Goal: Task Accomplishment & Management: Complete application form

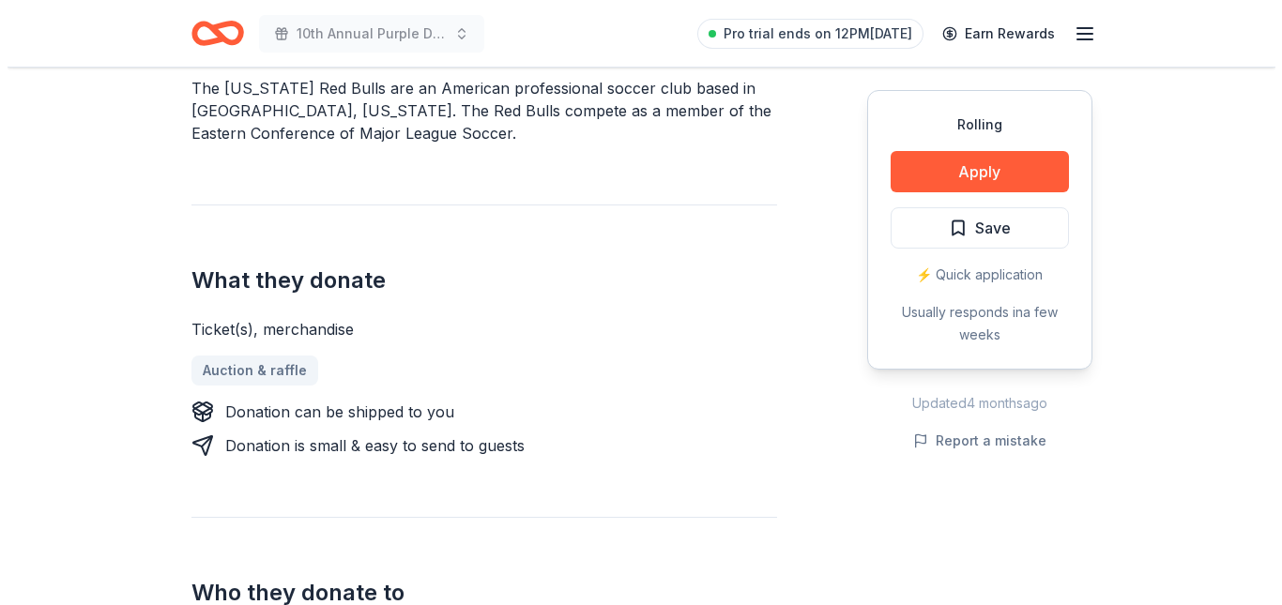
scroll to position [598, 0]
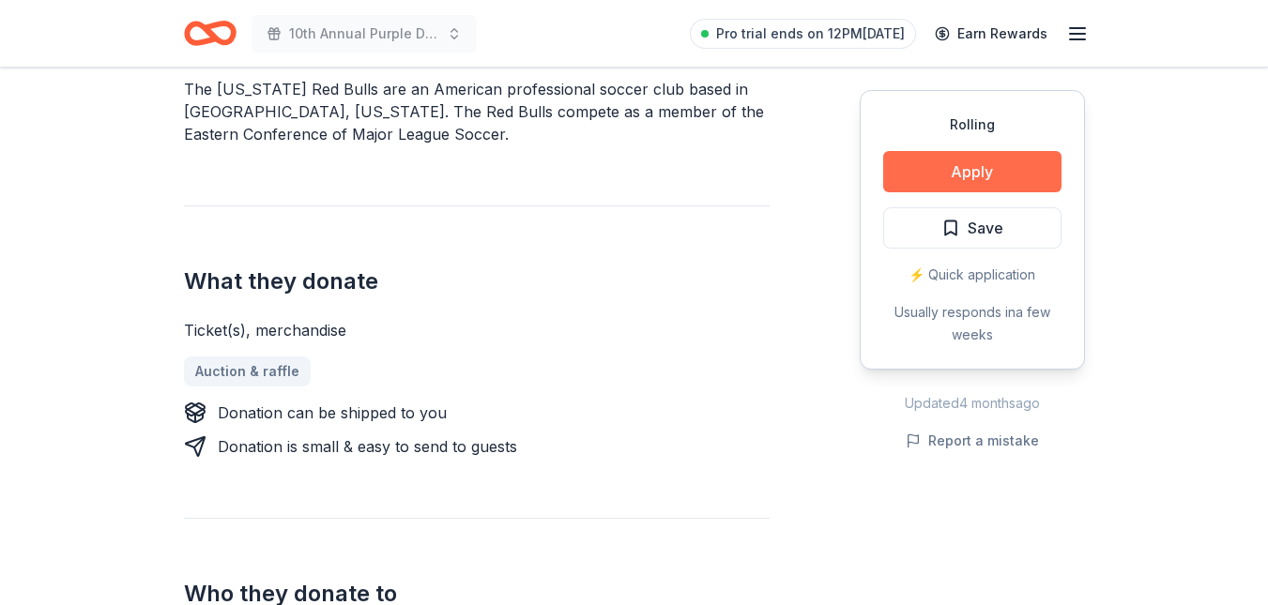
click at [926, 176] on button "Apply" at bounding box center [972, 171] width 178 height 41
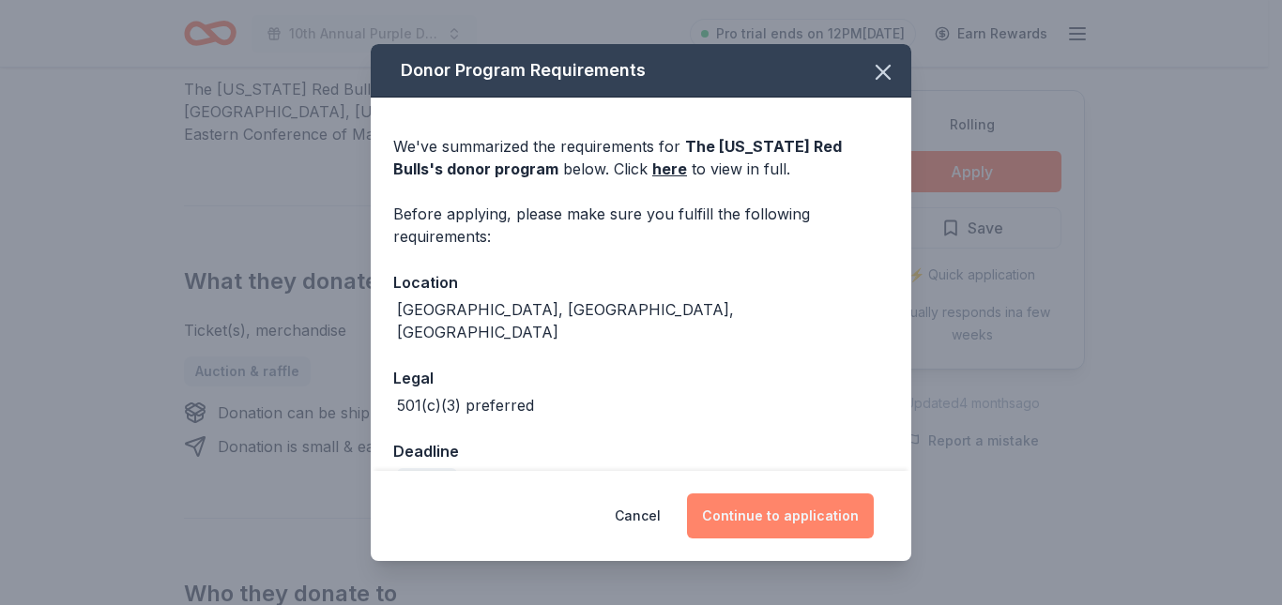
click at [761, 520] on button "Continue to application" at bounding box center [780, 516] width 187 height 45
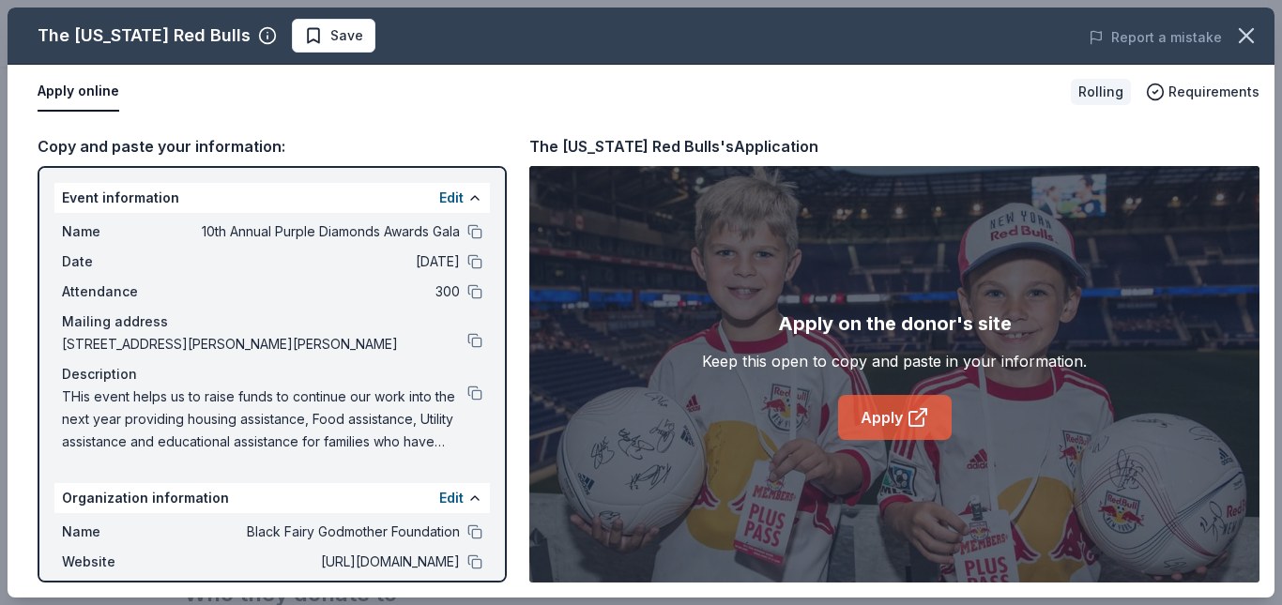
click at [868, 420] on link "Apply" at bounding box center [895, 417] width 114 height 45
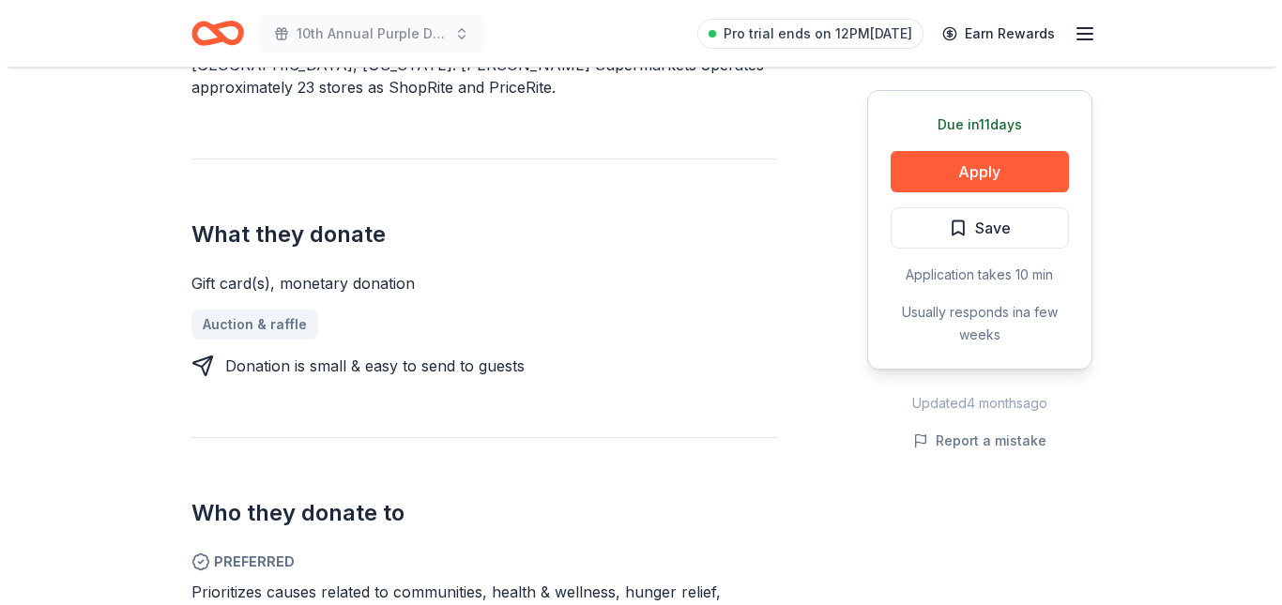
scroll to position [671, 0]
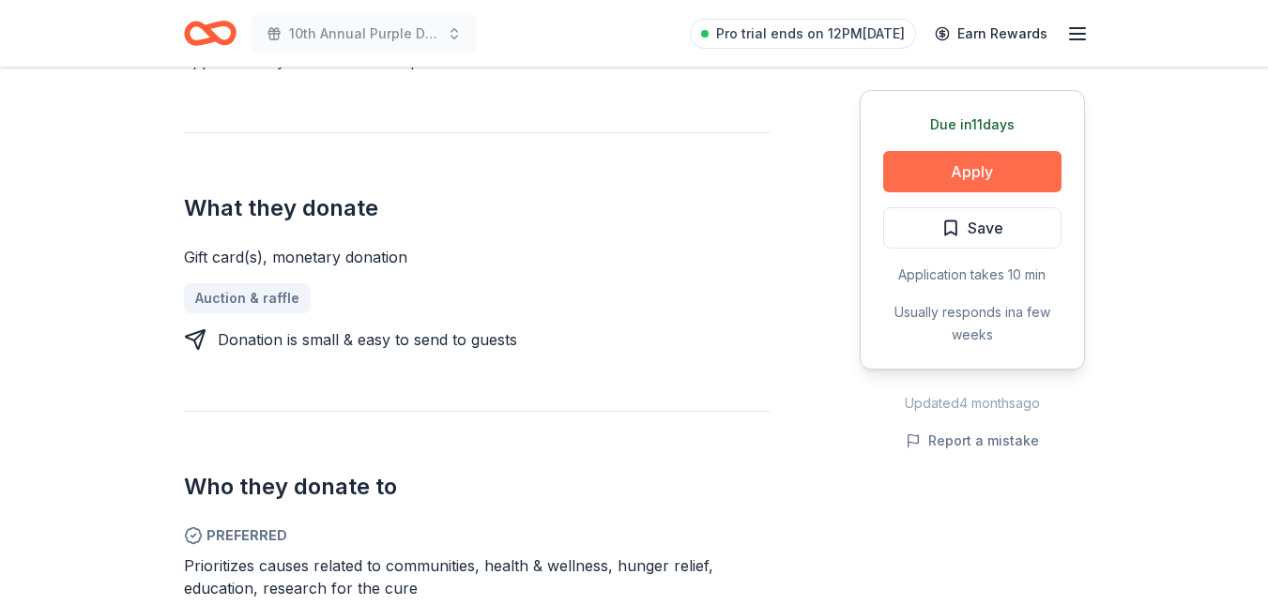
click at [963, 179] on button "Apply" at bounding box center [972, 171] width 178 height 41
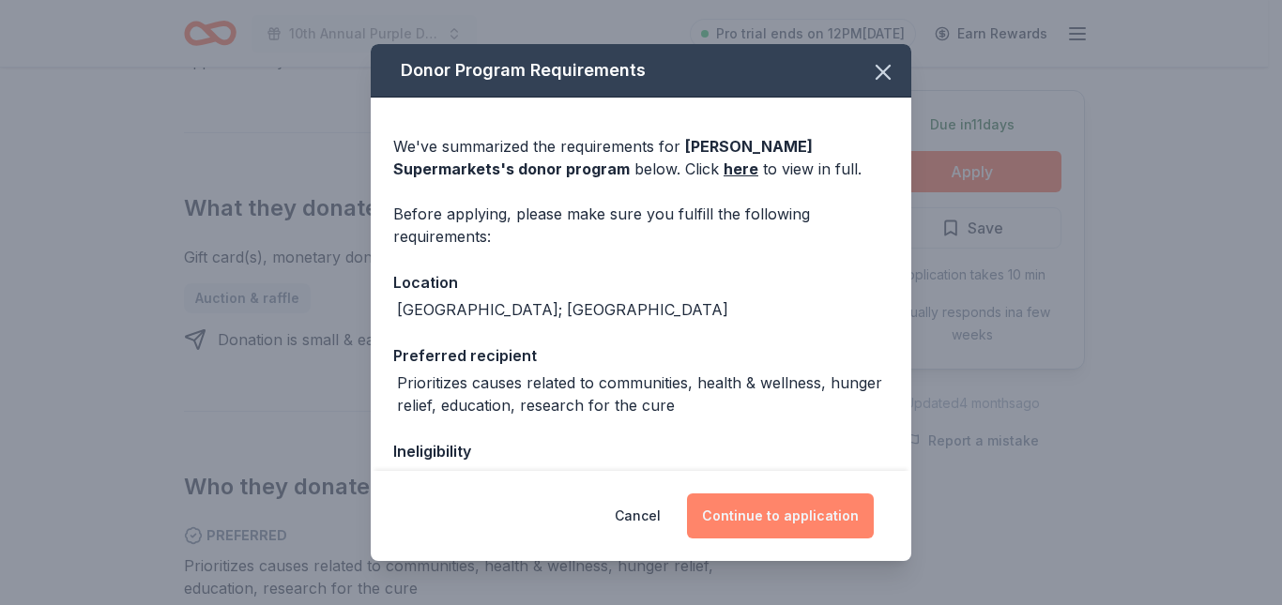
click at [797, 515] on button "Continue to application" at bounding box center [780, 516] width 187 height 45
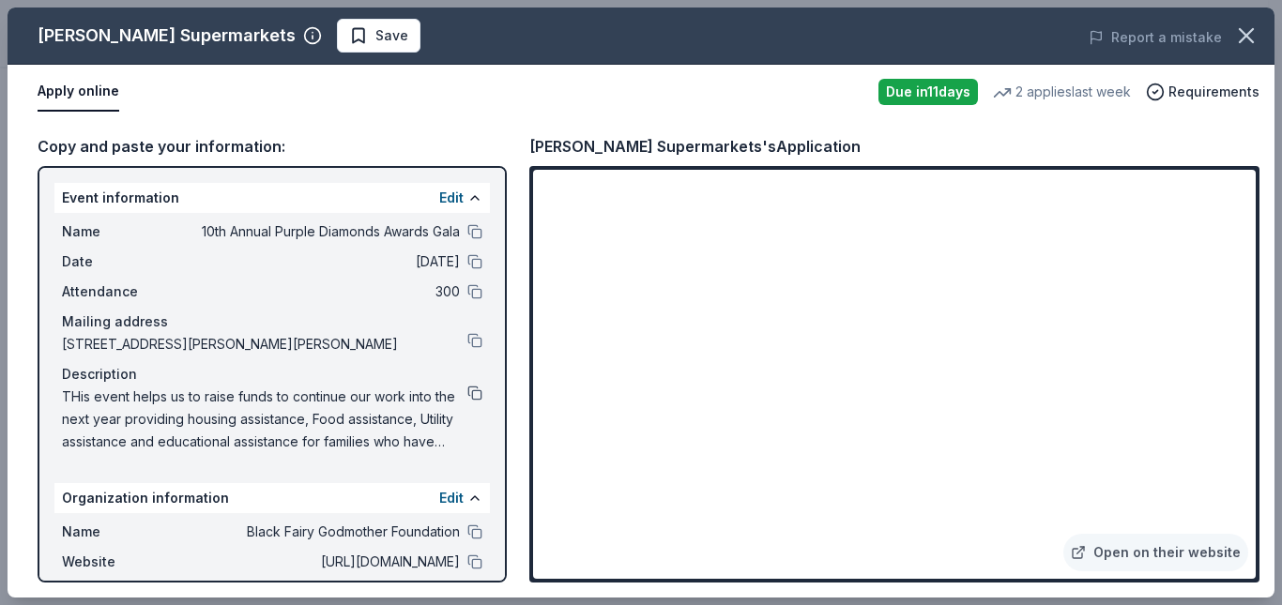
click at [467, 391] on button at bounding box center [474, 393] width 15 height 15
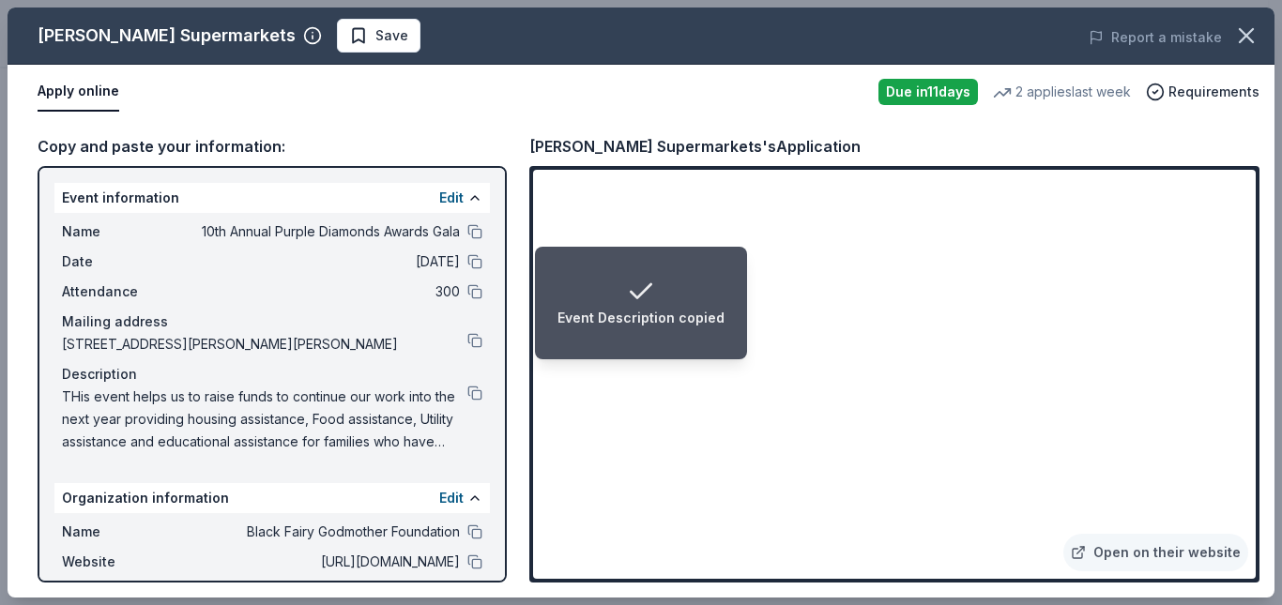
click at [458, 240] on div "Name 10th Annual Purple Diamonds Awards Gala" at bounding box center [272, 232] width 421 height 23
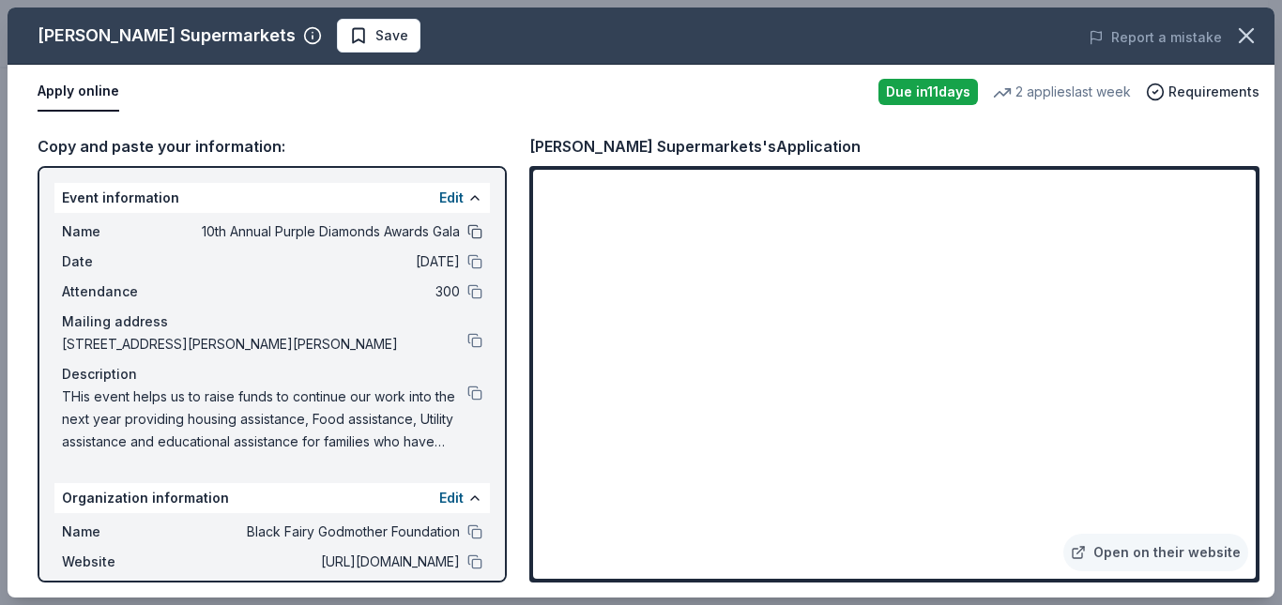
click at [467, 233] on button at bounding box center [474, 231] width 15 height 15
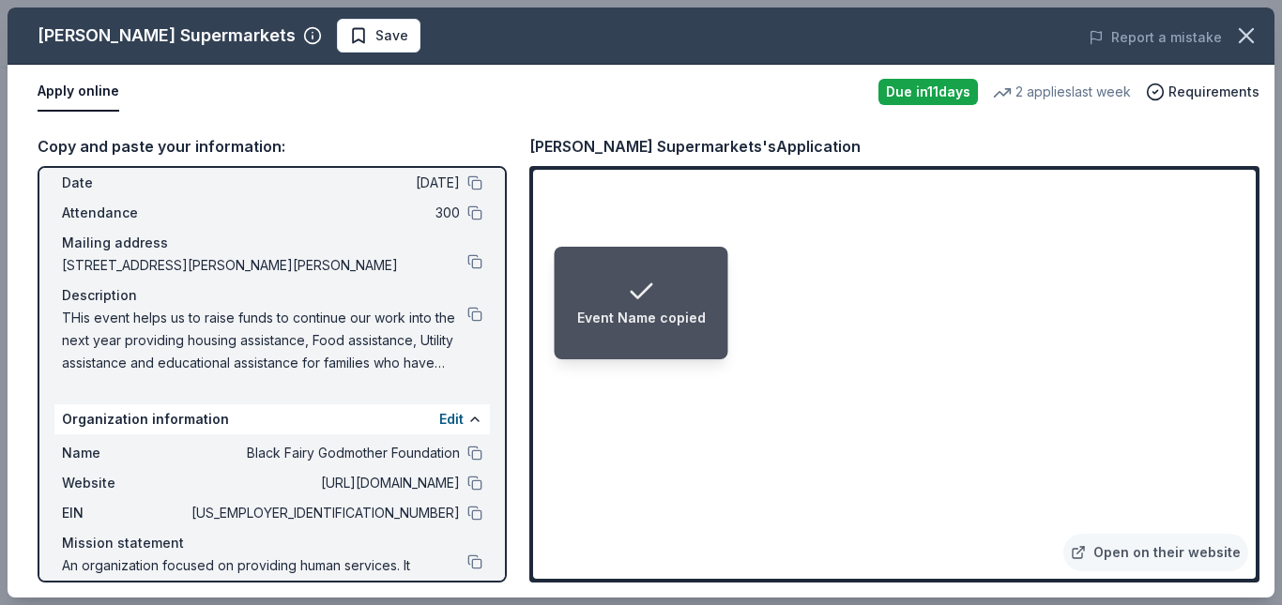
scroll to position [0, 0]
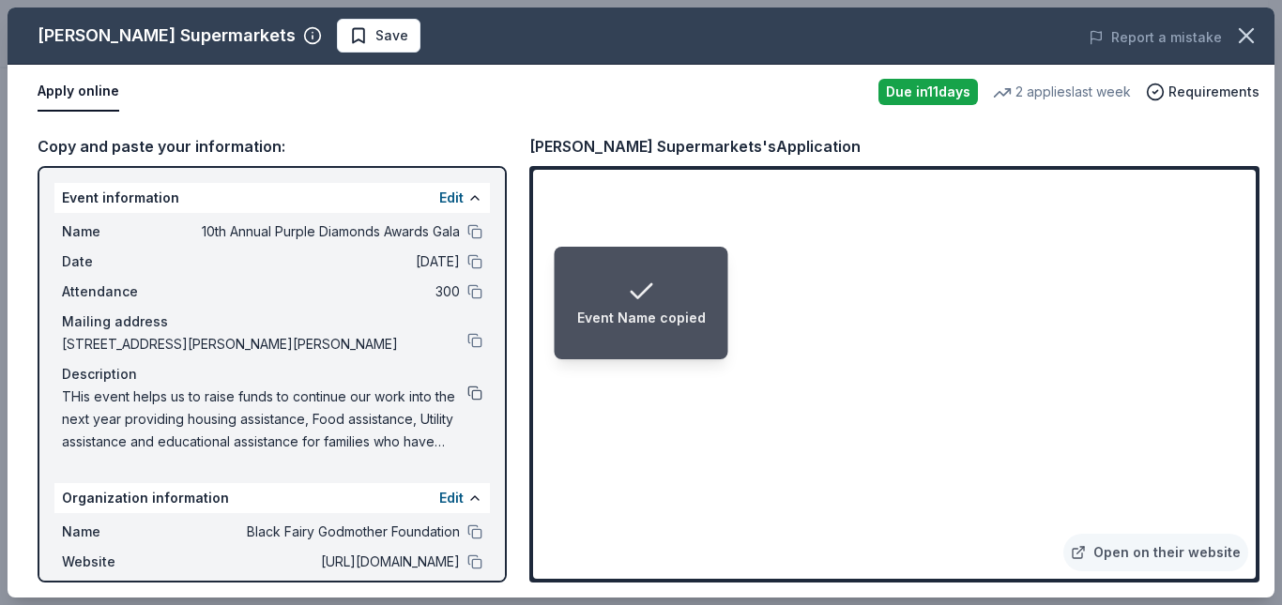
click at [467, 391] on button at bounding box center [474, 393] width 15 height 15
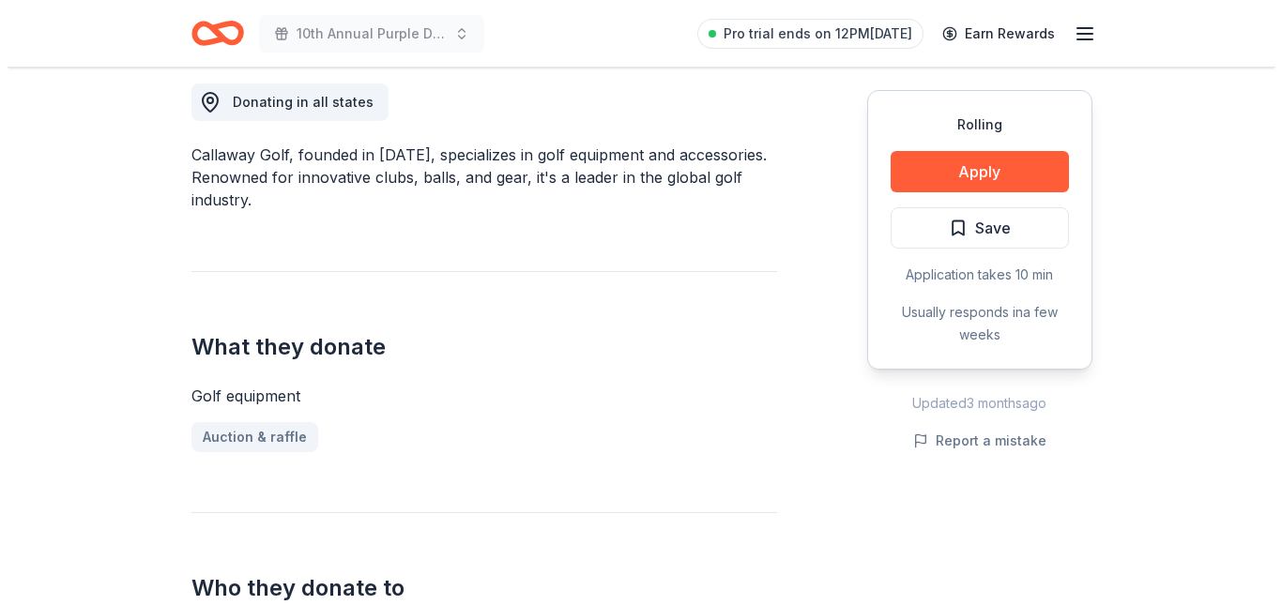
scroll to position [531, 0]
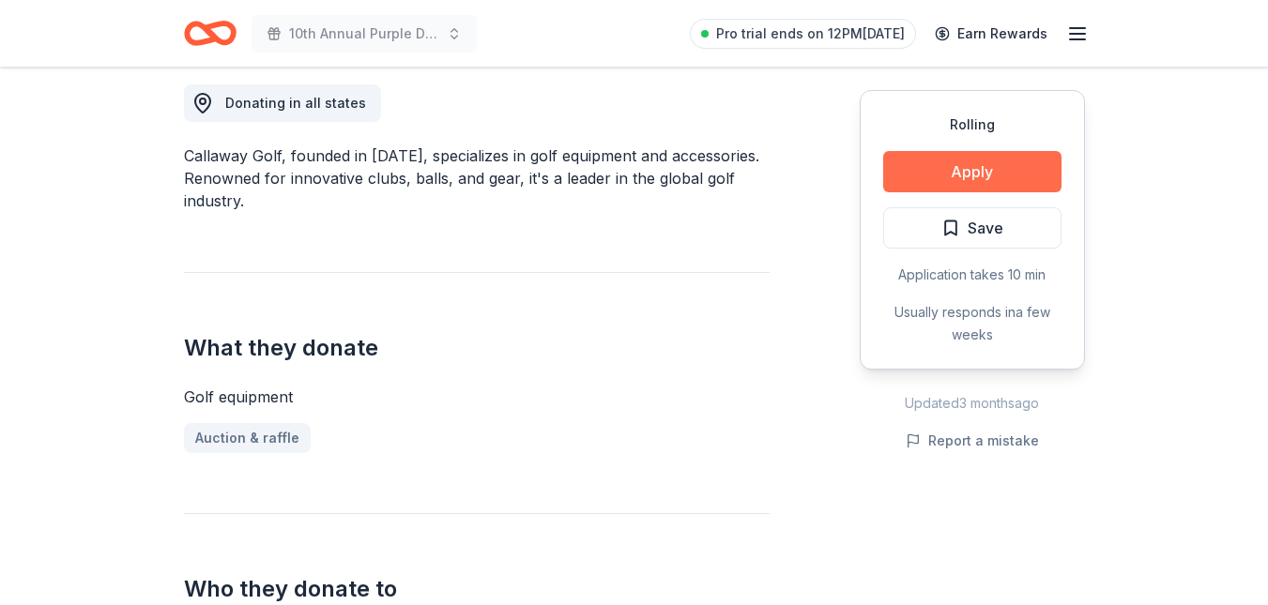
click at [969, 161] on button "Apply" at bounding box center [972, 171] width 178 height 41
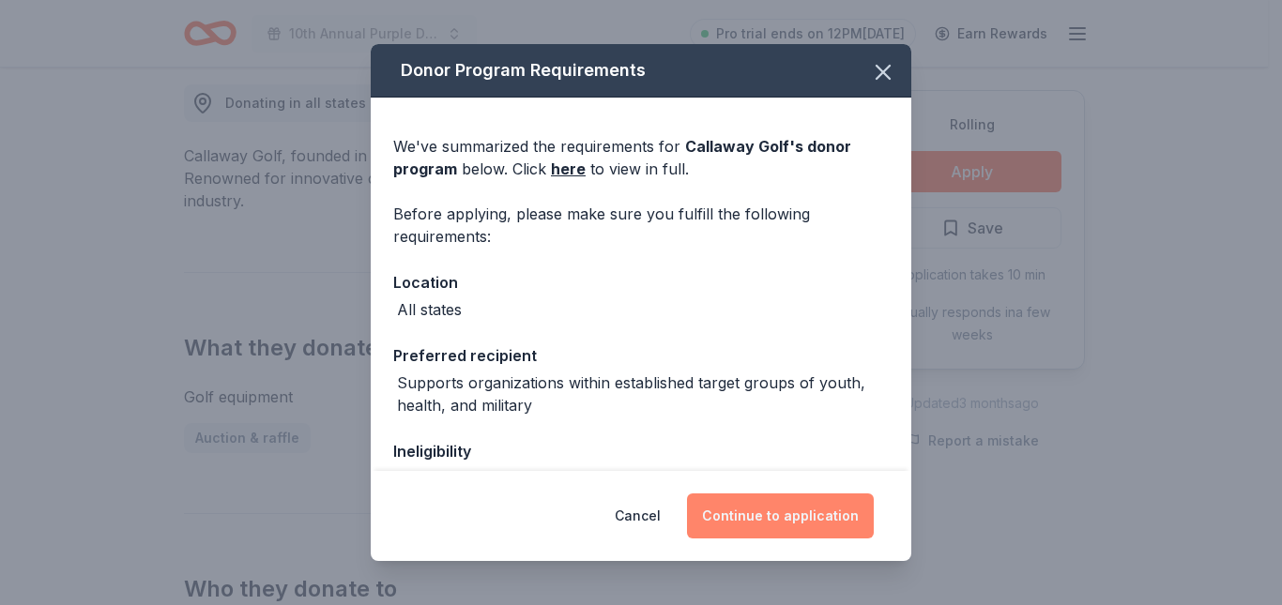
click at [795, 499] on button "Continue to application" at bounding box center [780, 516] width 187 height 45
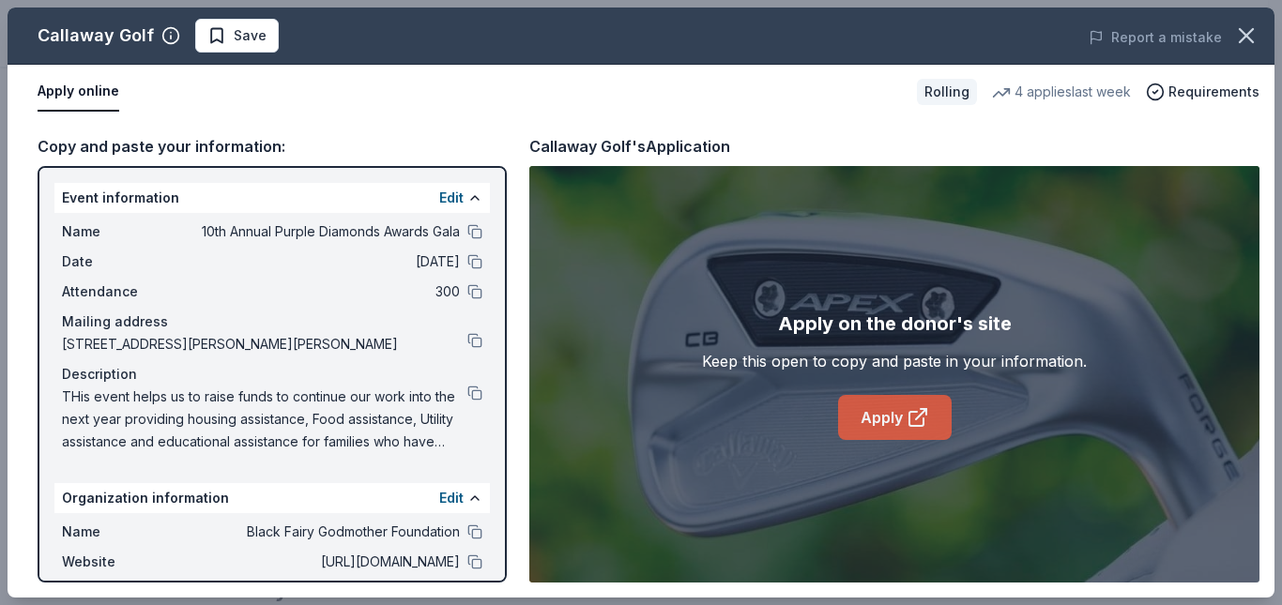
click at [891, 424] on link "Apply" at bounding box center [895, 417] width 114 height 45
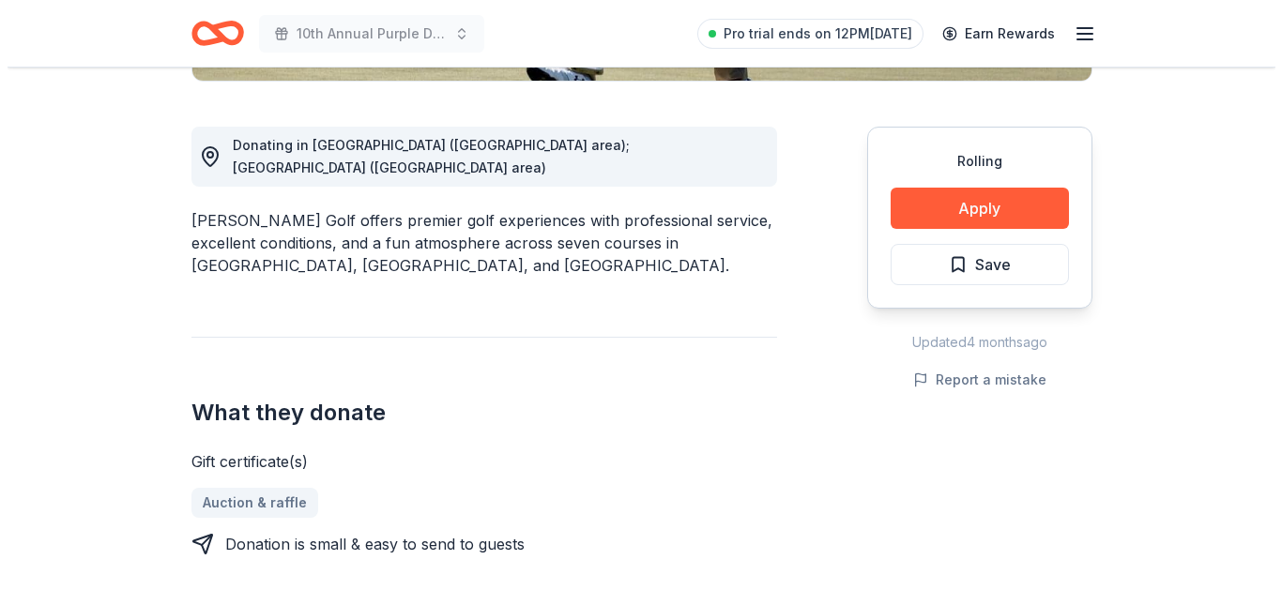
scroll to position [491, 0]
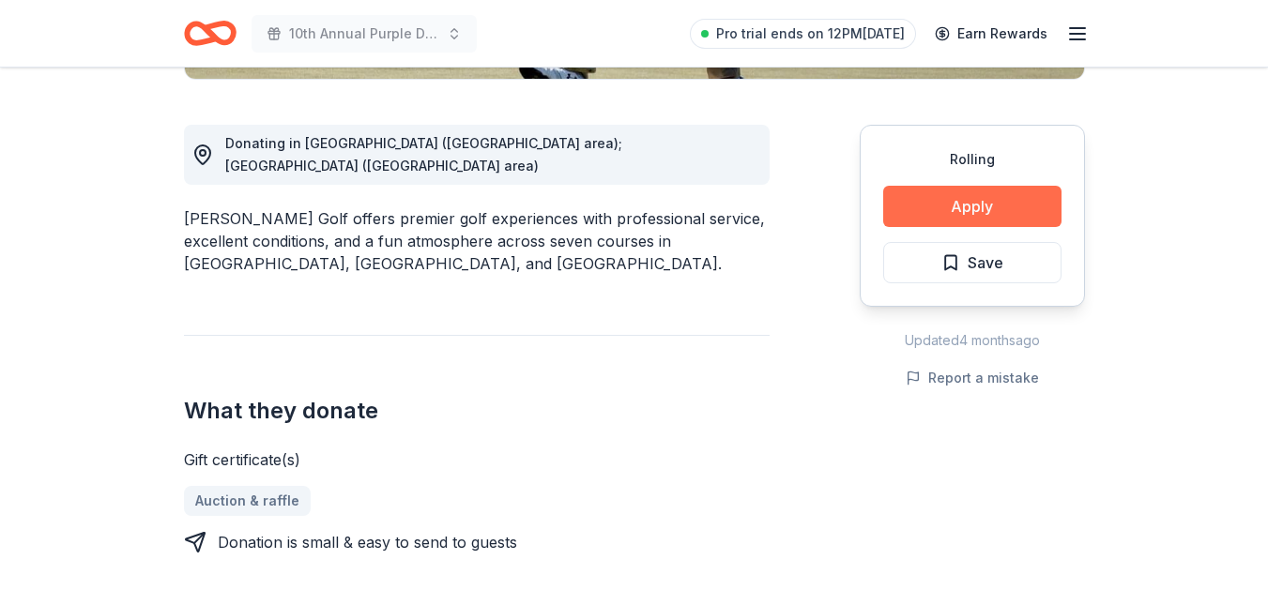
click at [974, 206] on button "Apply" at bounding box center [972, 206] width 178 height 41
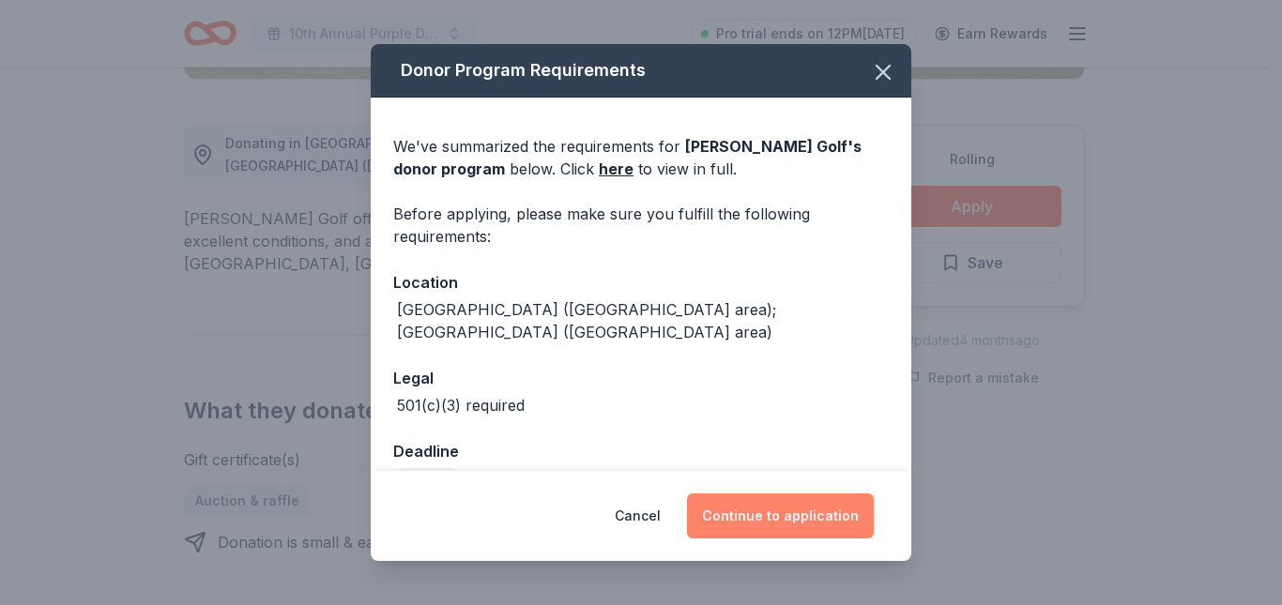
click at [779, 508] on button "Continue to application" at bounding box center [780, 516] width 187 height 45
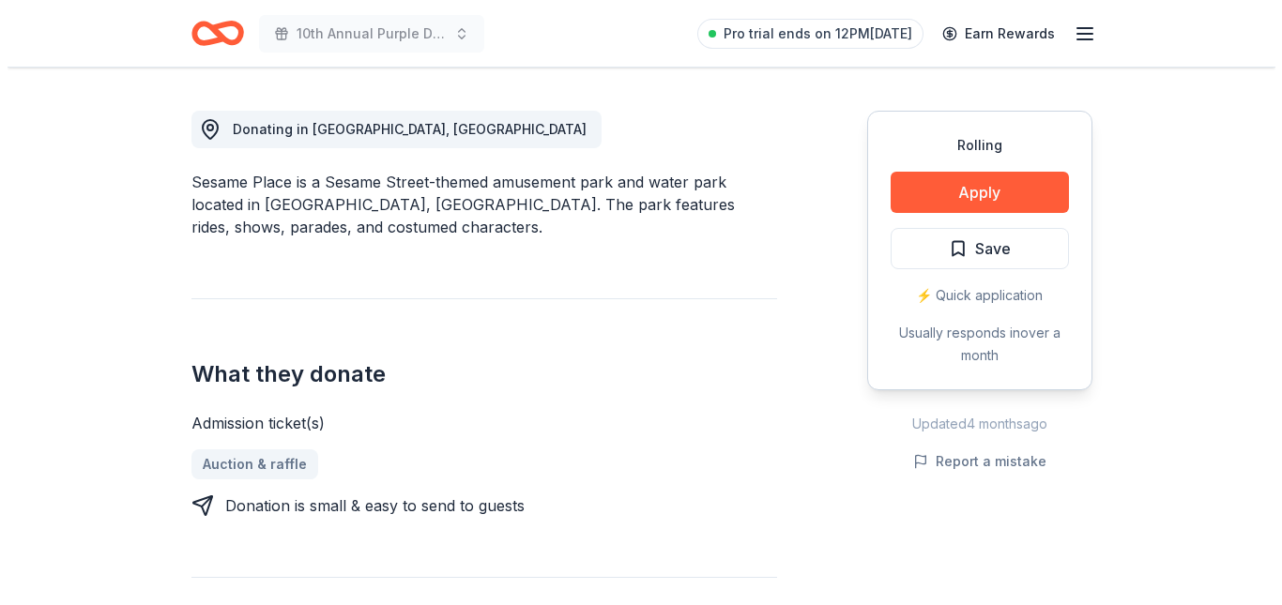
scroll to position [506, 0]
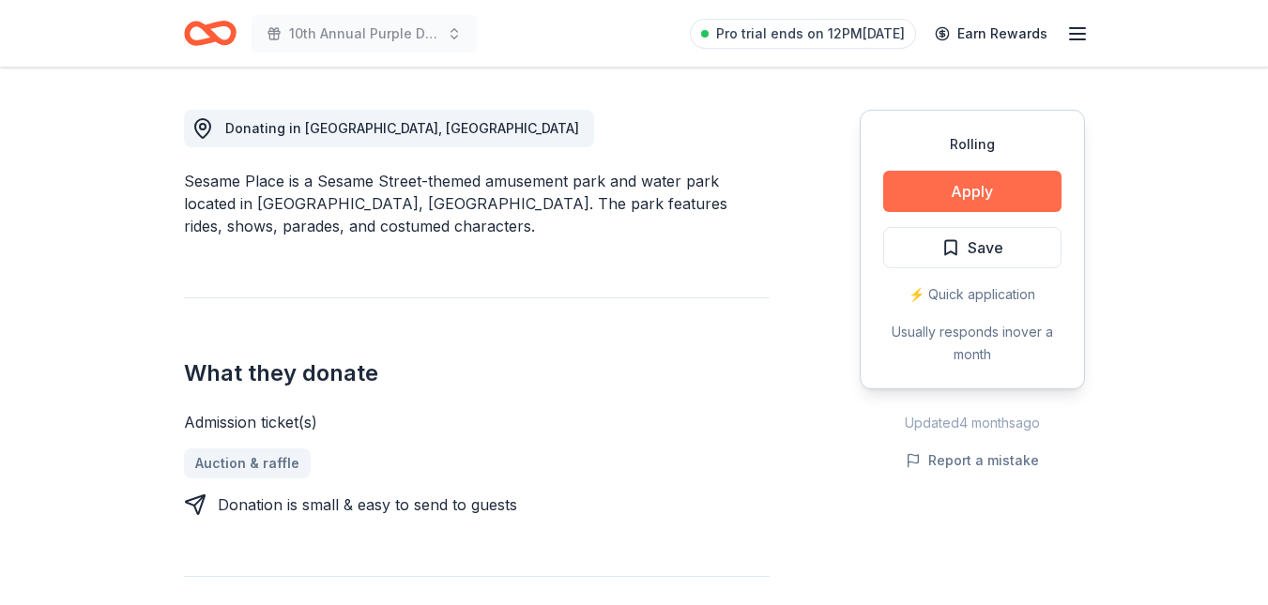
click at [968, 184] on button "Apply" at bounding box center [972, 191] width 178 height 41
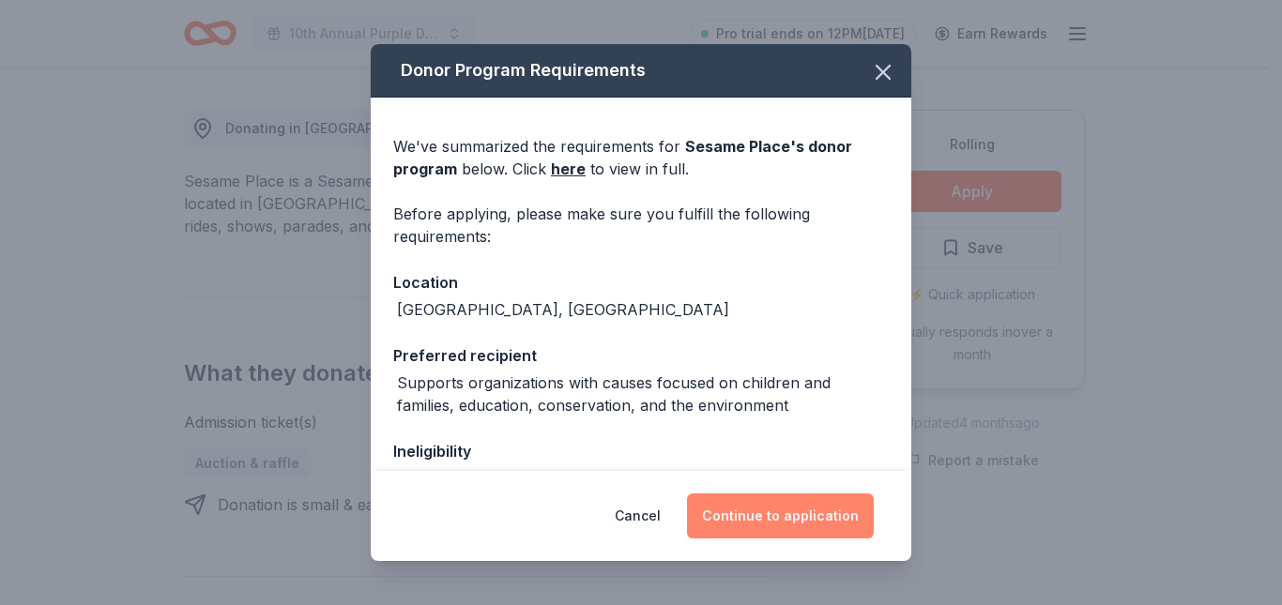
click at [805, 513] on button "Continue to application" at bounding box center [780, 516] width 187 height 45
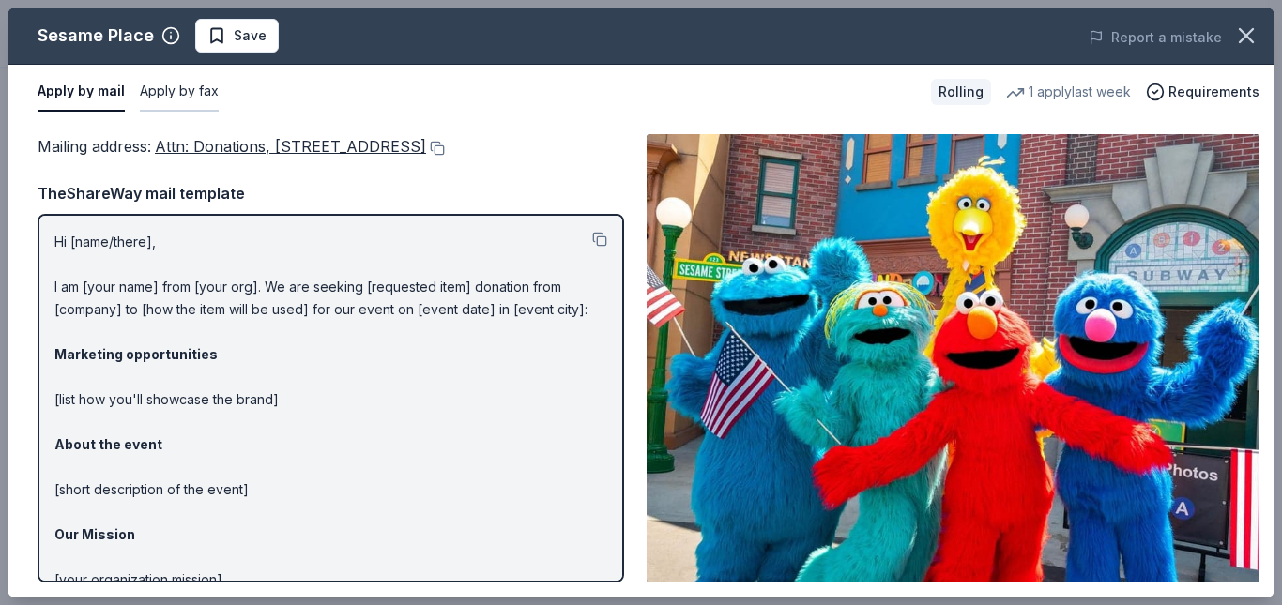
click at [196, 87] on button "Apply by fax" at bounding box center [179, 91] width 79 height 39
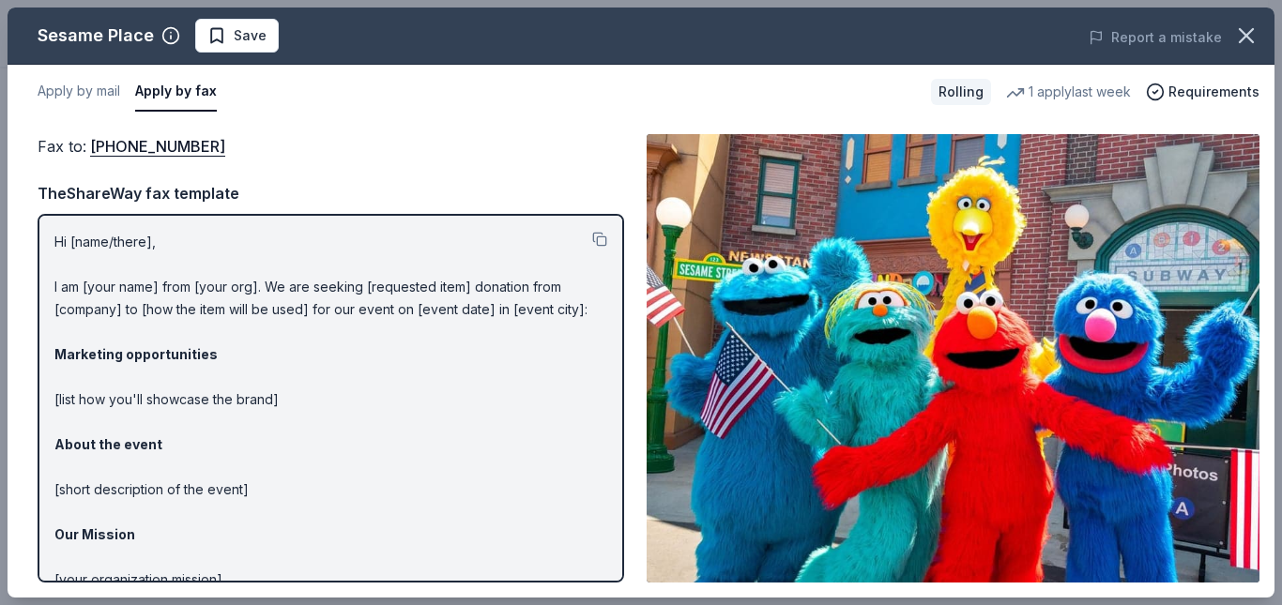
click at [49, 242] on div "Hi [name/there], I am [your name] from [your org]. We are seeking [requested it…" at bounding box center [331, 398] width 587 height 369
click at [592, 245] on button at bounding box center [599, 239] width 15 height 15
drag, startPoint x: 82, startPoint y: 139, endPoint x: 181, endPoint y: 140, distance: 99.5
click at [181, 140] on span "Fax to : (215) 741-5307" at bounding box center [132, 146] width 188 height 19
click at [338, 156] on div "Fax to : (215) 741-5307" at bounding box center [331, 146] width 587 height 24
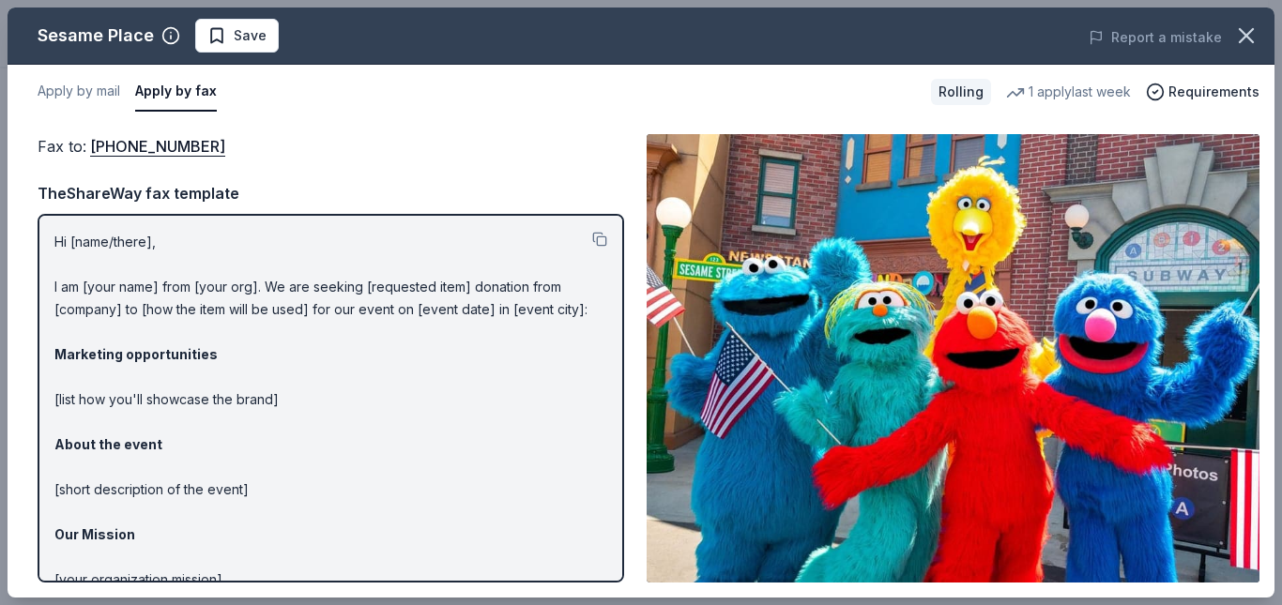
drag, startPoint x: 246, startPoint y: 149, endPoint x: 30, endPoint y: 140, distance: 216.1
click at [30, 140] on div "Fax to : (215) 741-5307 Fax to : (215) 741-5307 TheShareWay fax template Hi [na…" at bounding box center [641, 358] width 1267 height 479
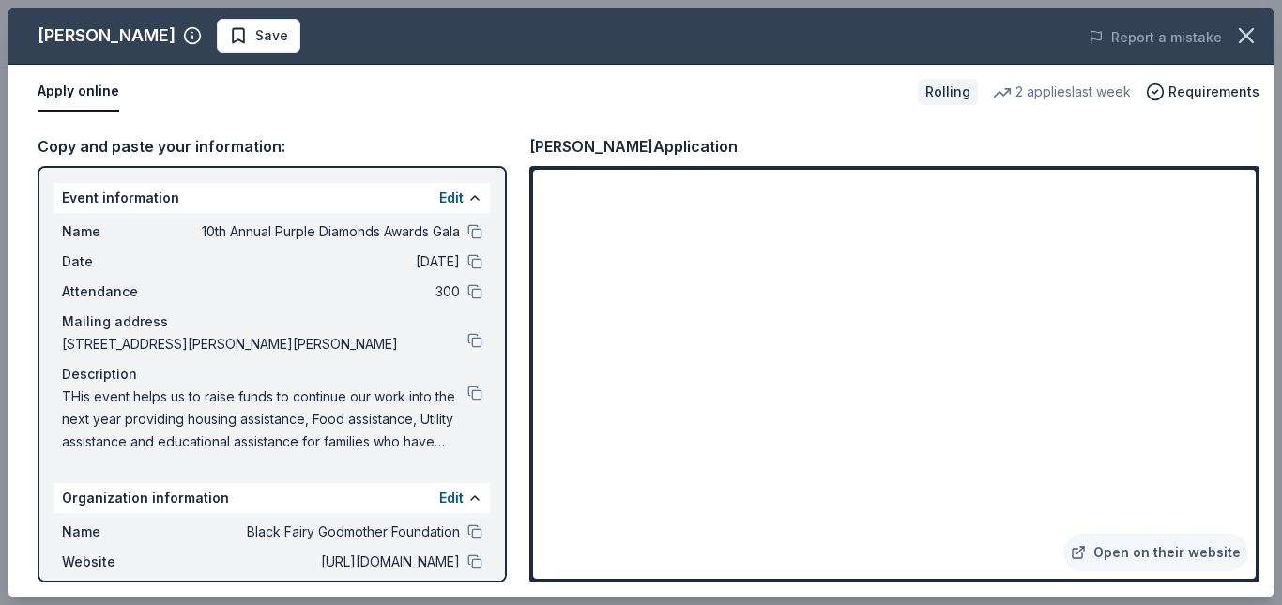
scroll to position [469, 0]
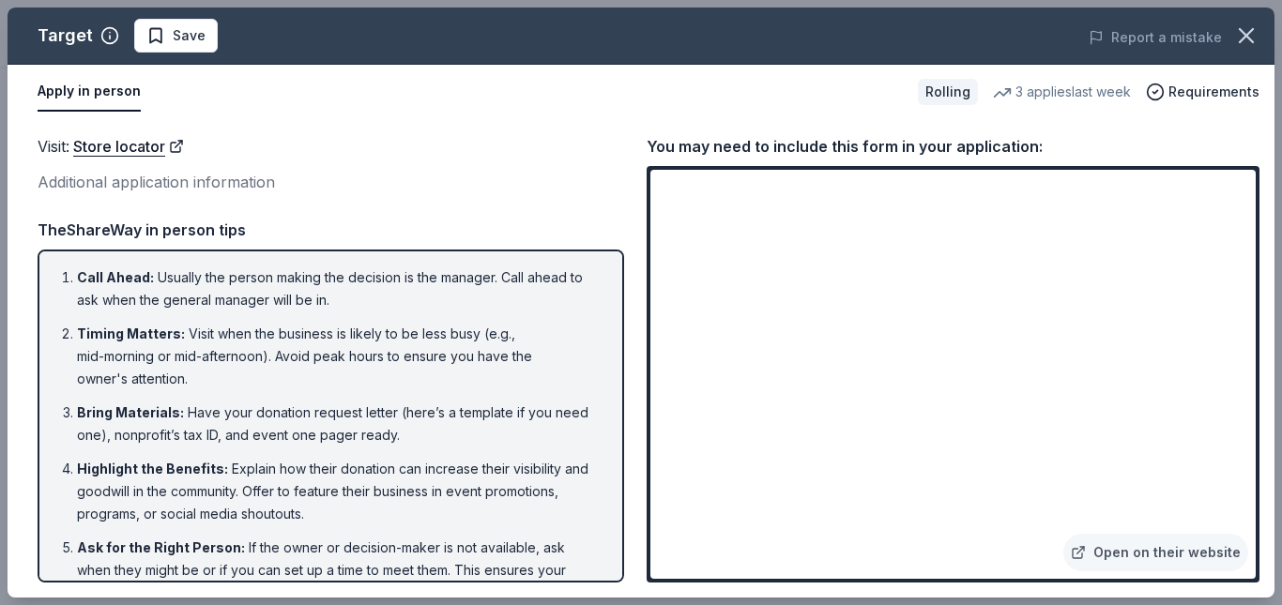
scroll to position [376, 0]
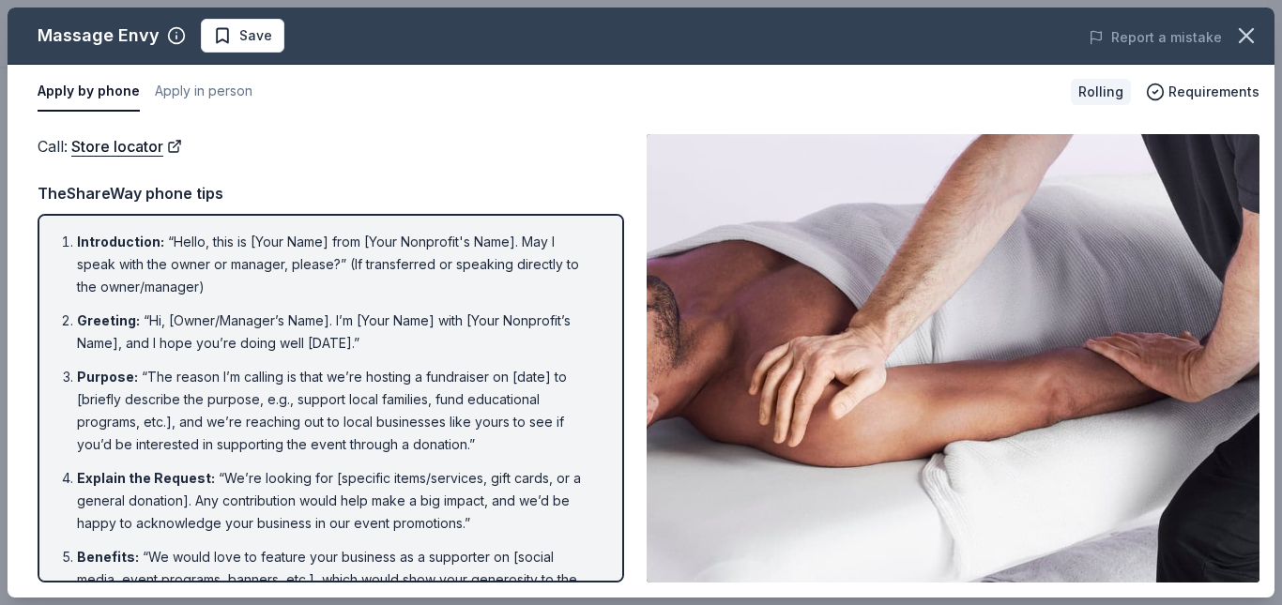
scroll to position [143, 0]
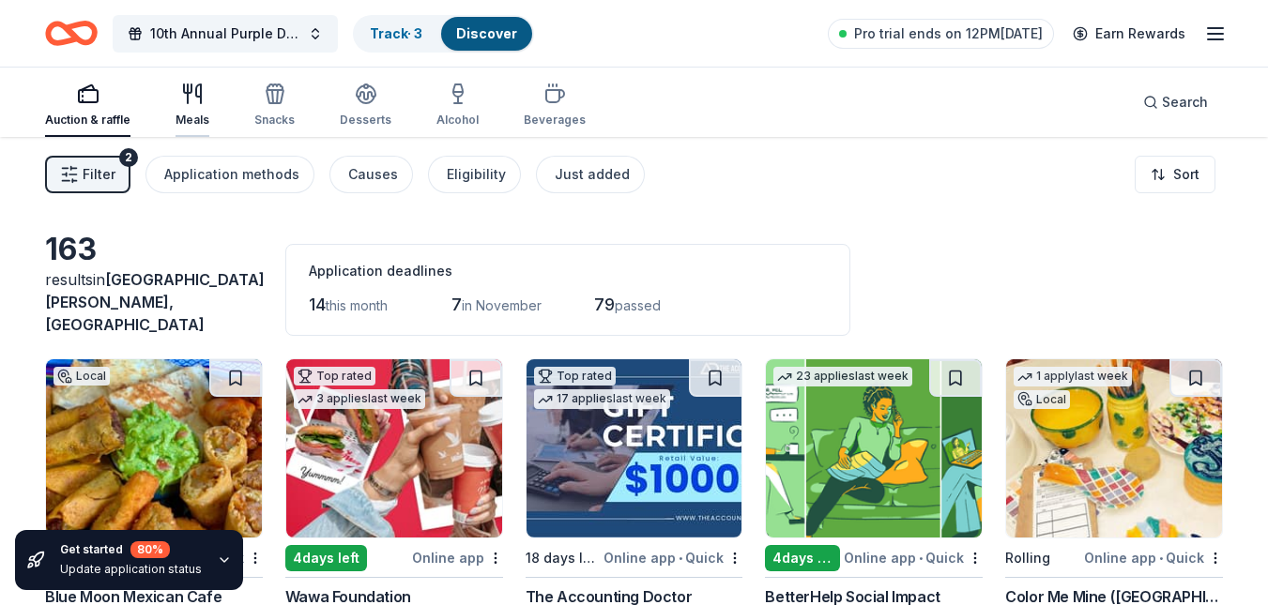
click at [193, 97] on icon "button" at bounding box center [192, 94] width 23 height 23
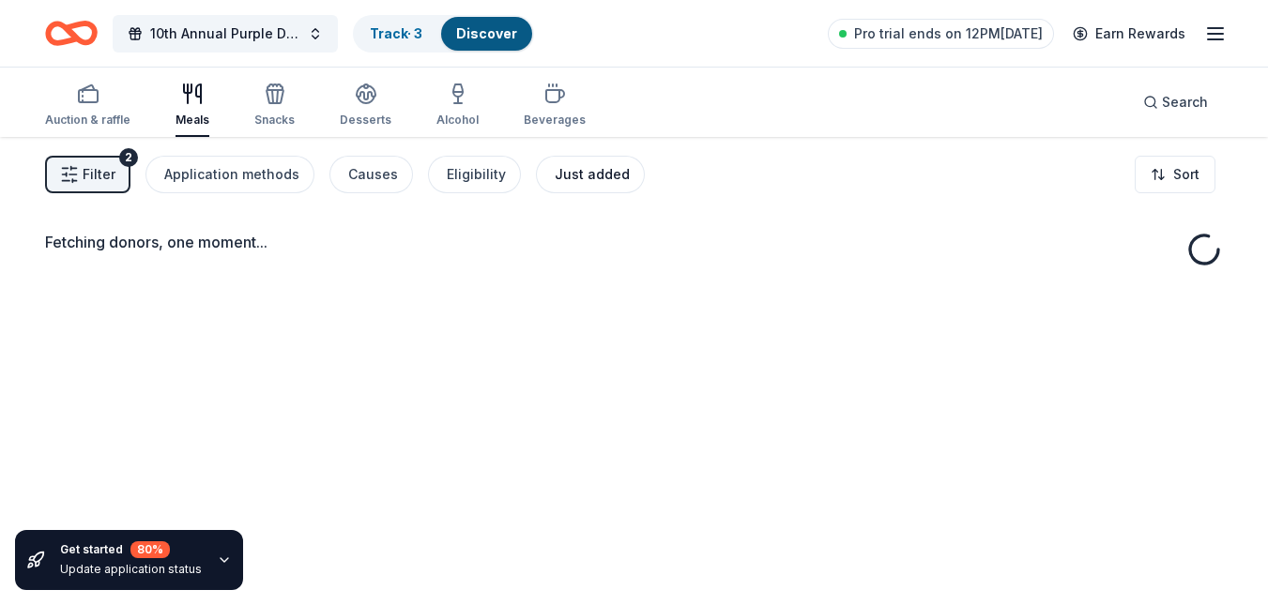
click at [574, 169] on div "Just added" at bounding box center [592, 174] width 75 height 23
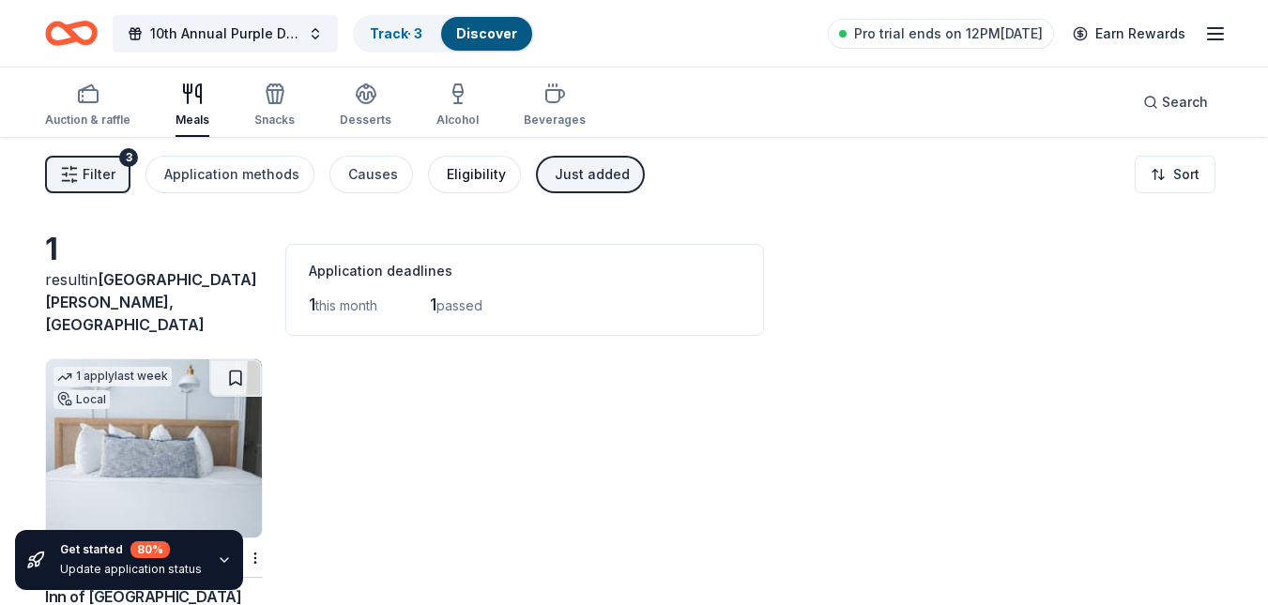
click at [459, 176] on div "Eligibility" at bounding box center [476, 174] width 59 height 23
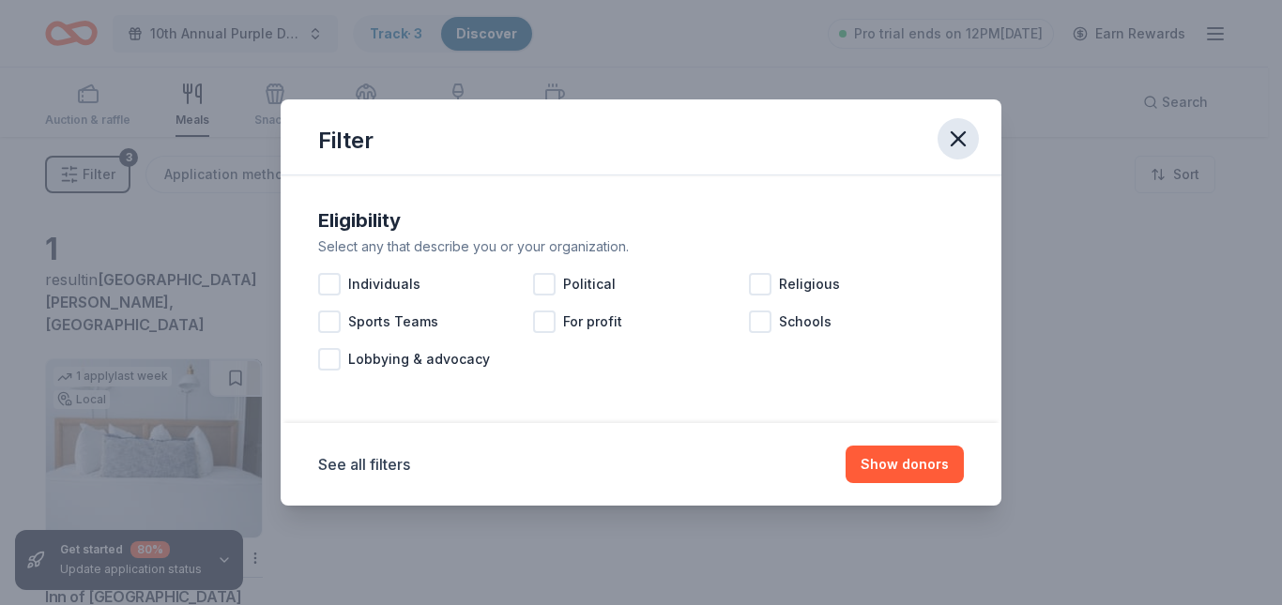
click at [965, 149] on icon "button" at bounding box center [958, 139] width 26 height 26
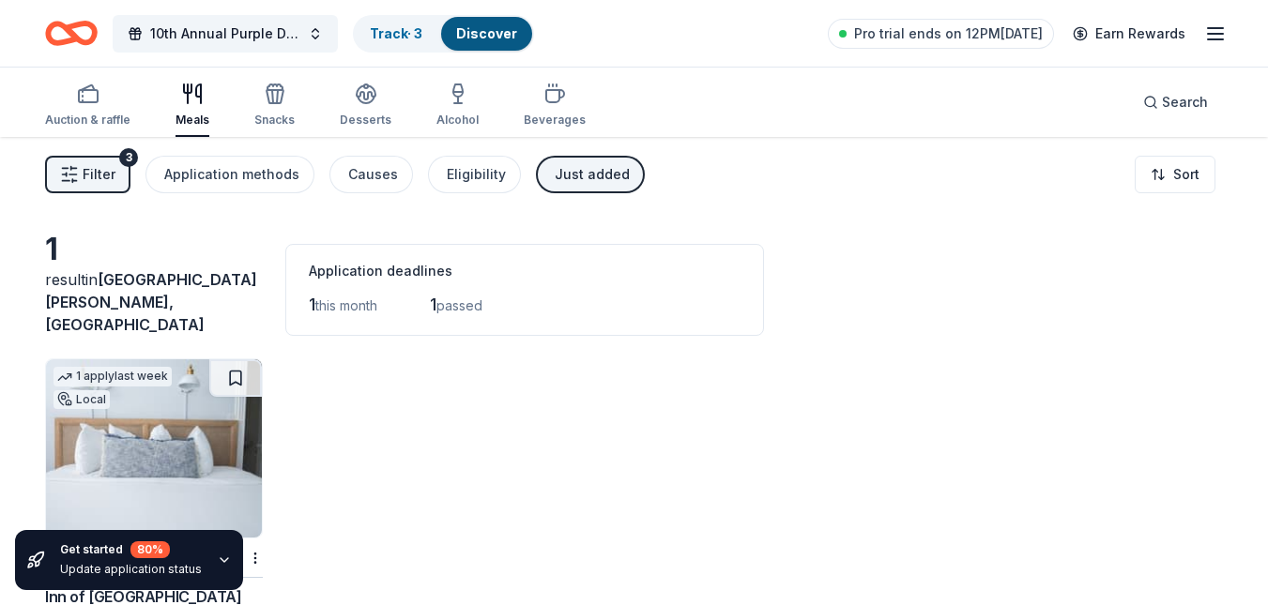
click at [176, 97] on div "button" at bounding box center [193, 94] width 34 height 23
click at [263, 110] on div "Snacks" at bounding box center [274, 105] width 40 height 45
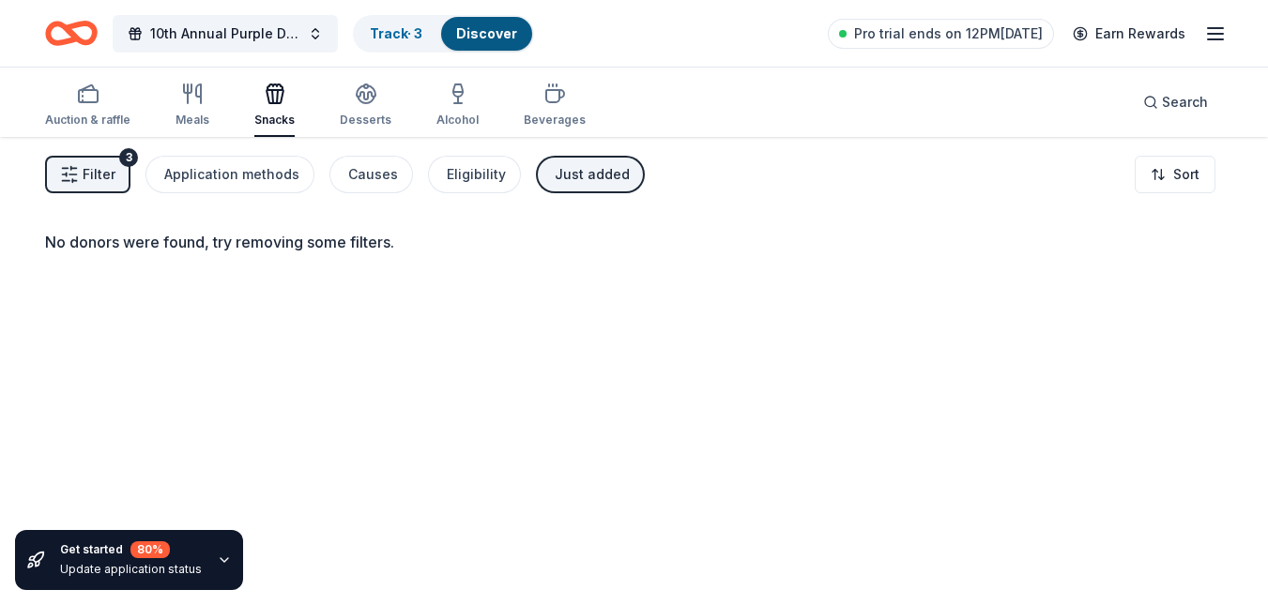
click at [58, 180] on button "Filter 3" at bounding box center [87, 175] width 85 height 38
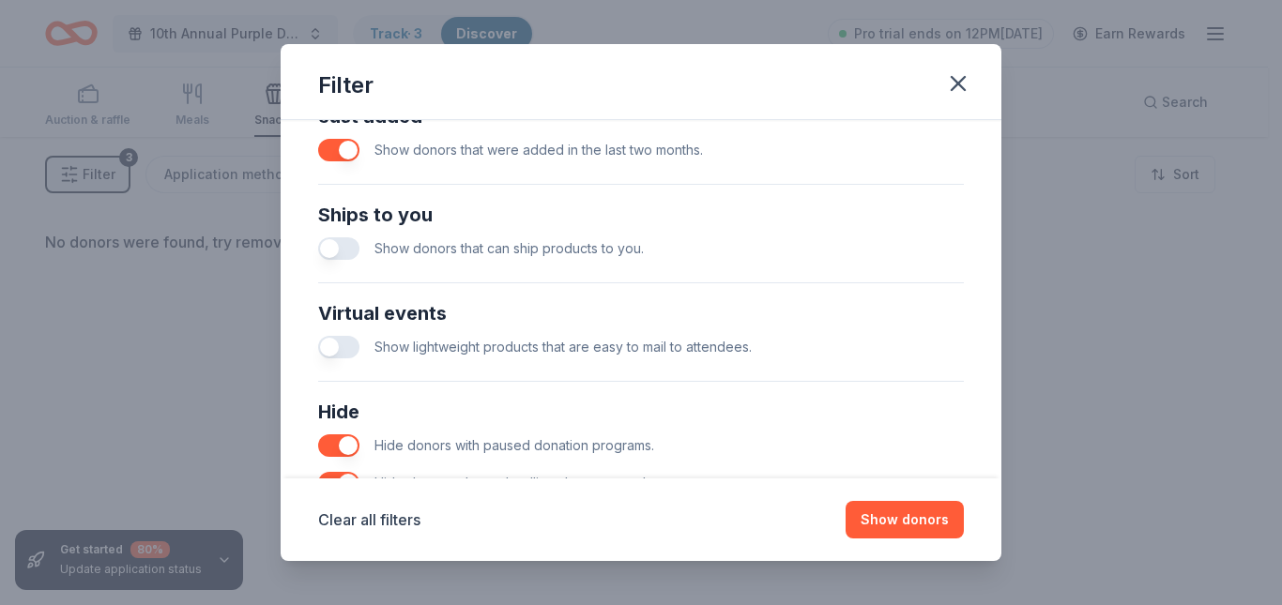
scroll to position [878, 0]
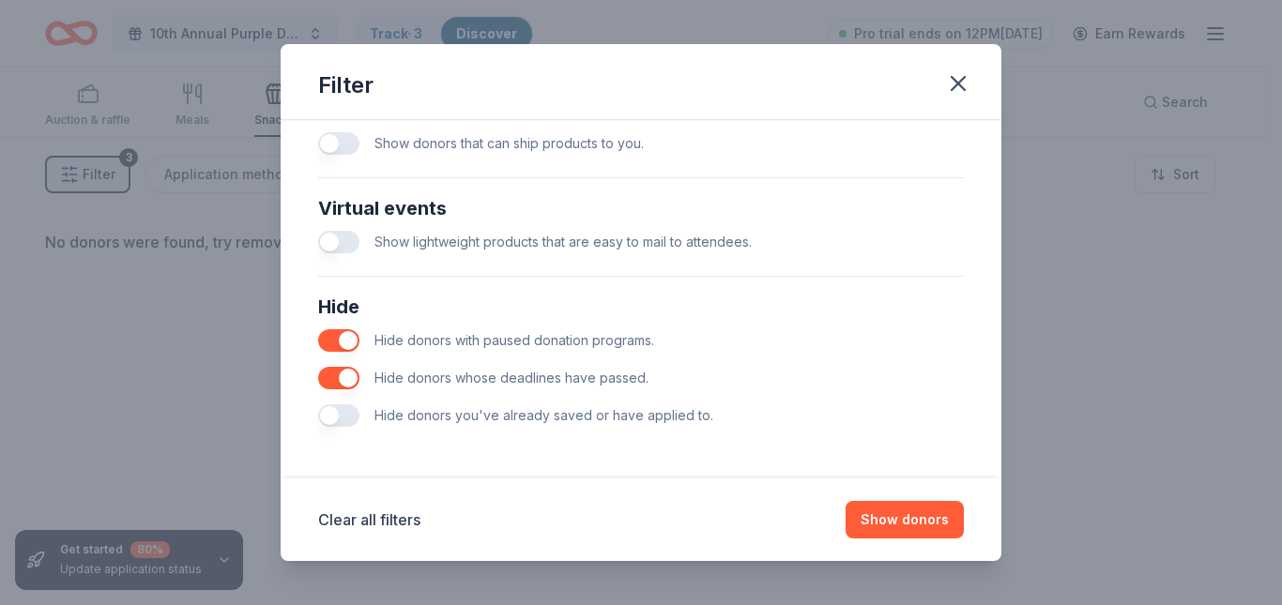
click at [344, 417] on button "button" at bounding box center [338, 416] width 41 height 23
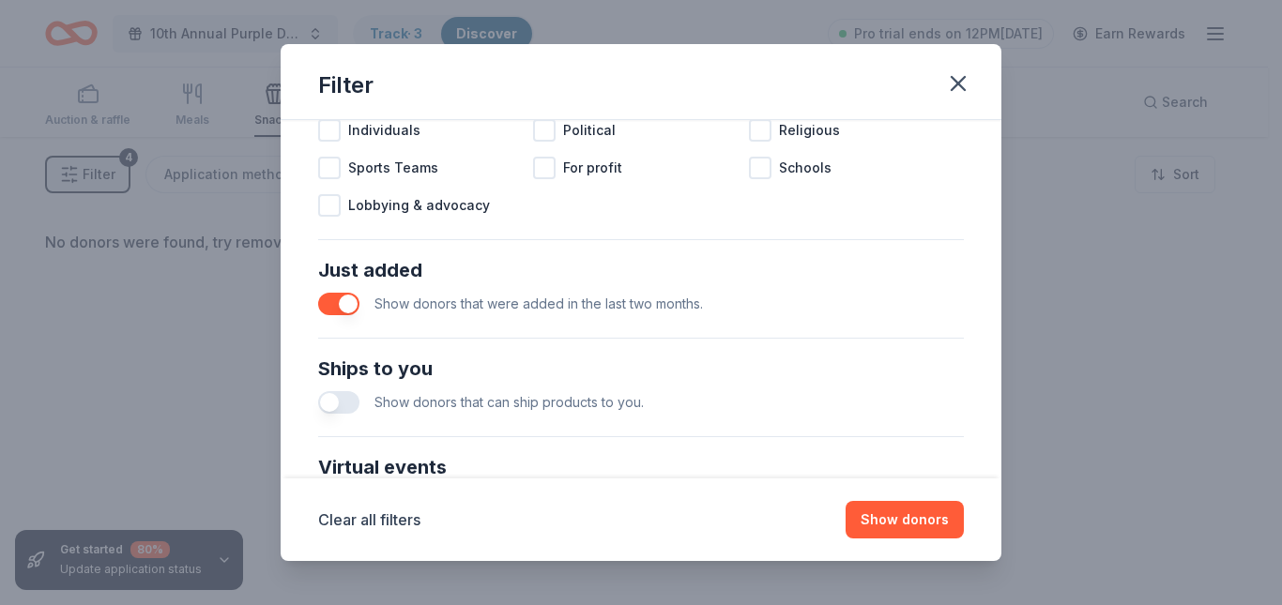
scroll to position [605, 0]
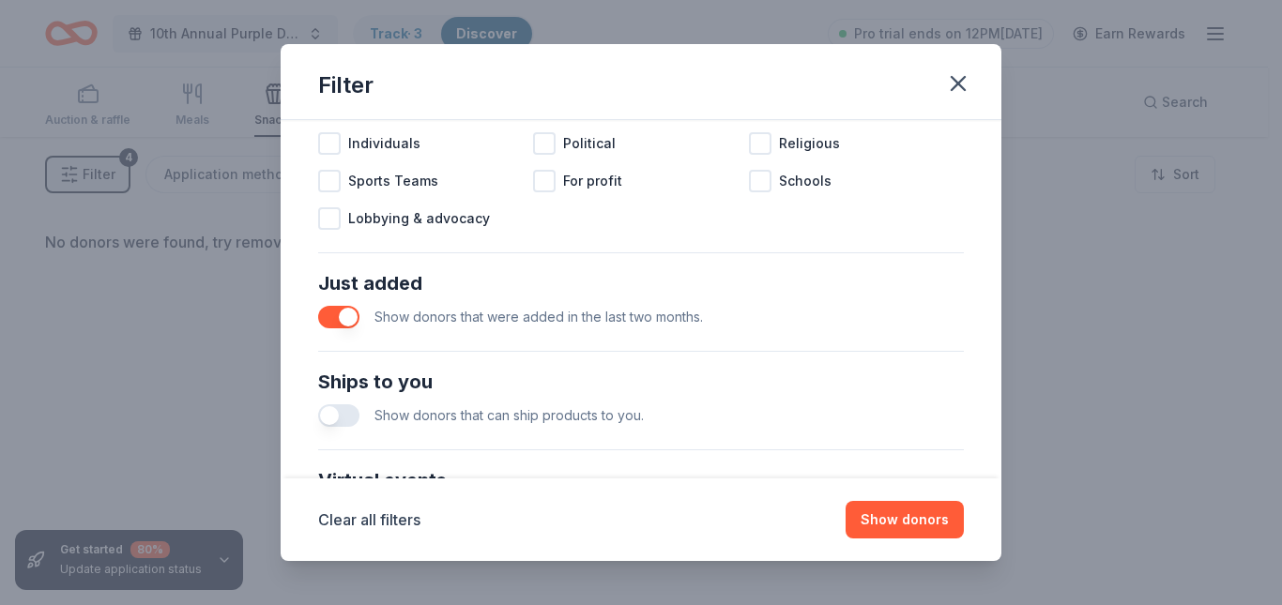
click at [332, 319] on button "button" at bounding box center [338, 317] width 41 height 23
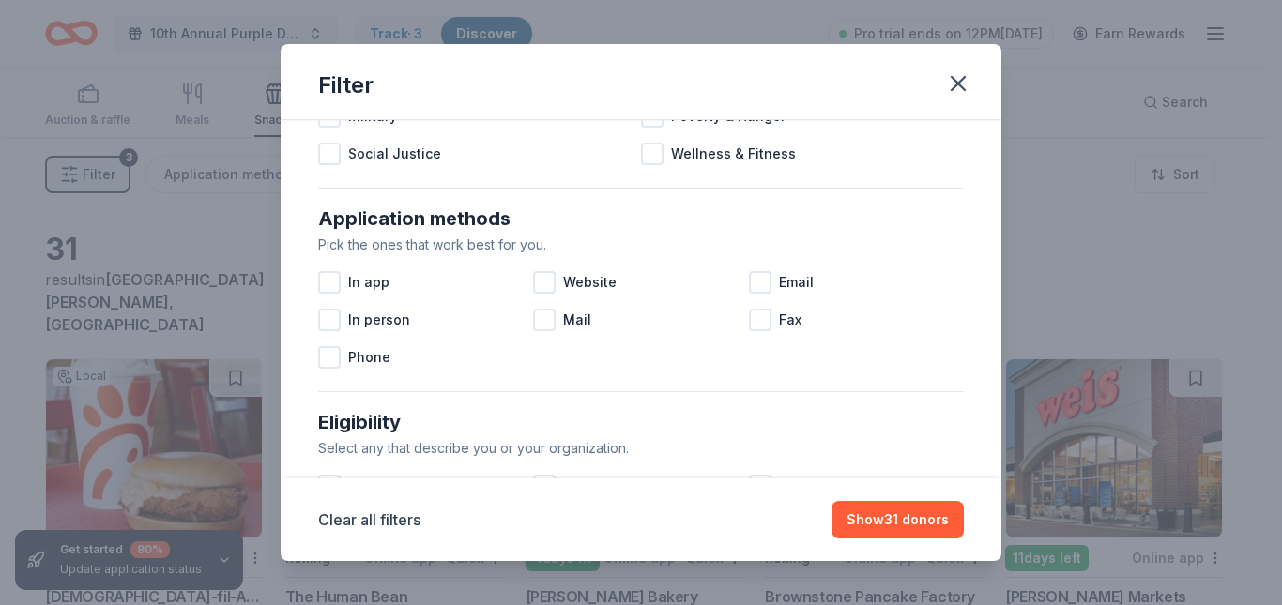
scroll to position [262, 0]
click at [544, 284] on div at bounding box center [544, 283] width 23 height 23
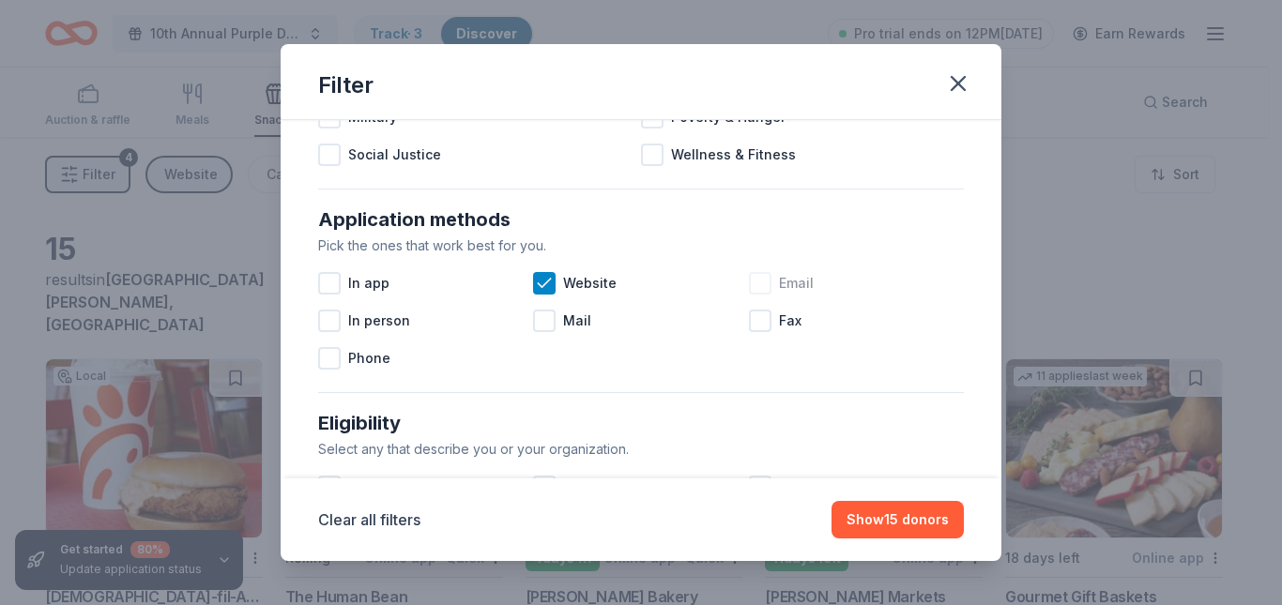
click at [749, 286] on div at bounding box center [760, 283] width 23 height 23
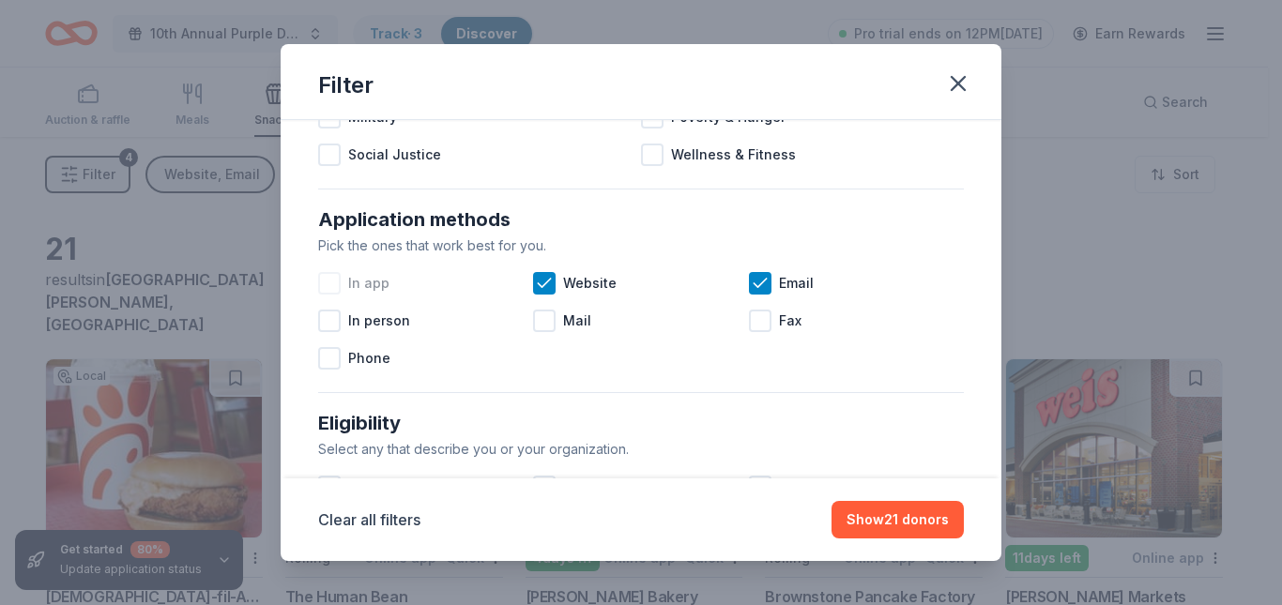
click at [330, 287] on div at bounding box center [329, 283] width 23 height 23
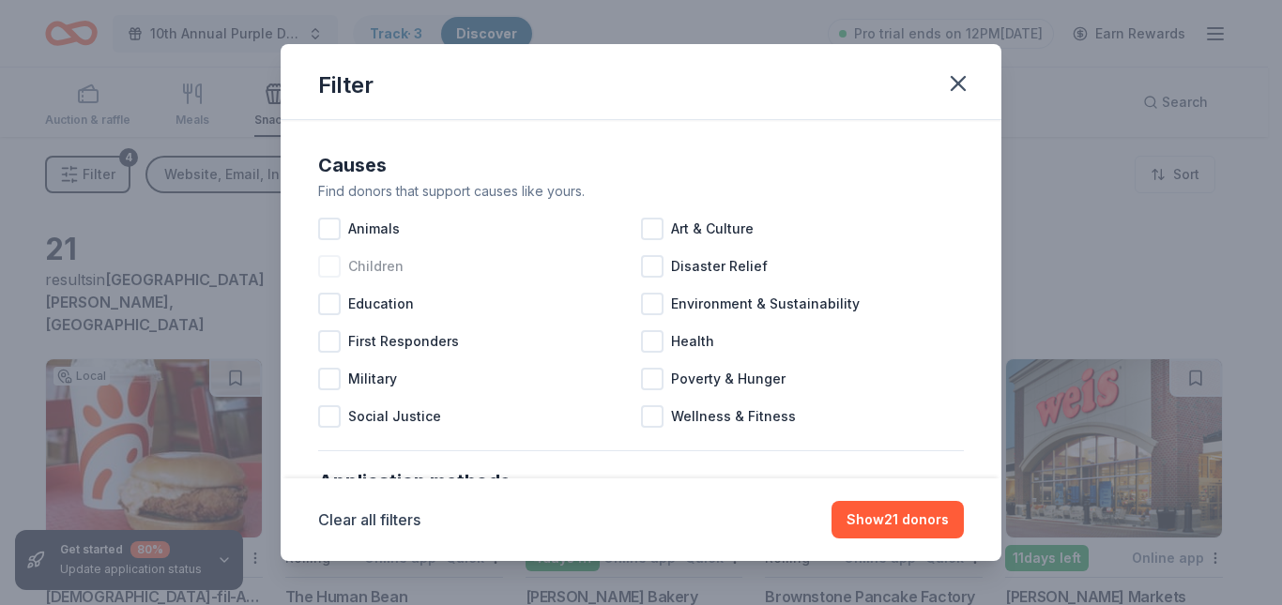
click at [329, 269] on div at bounding box center [329, 266] width 23 height 23
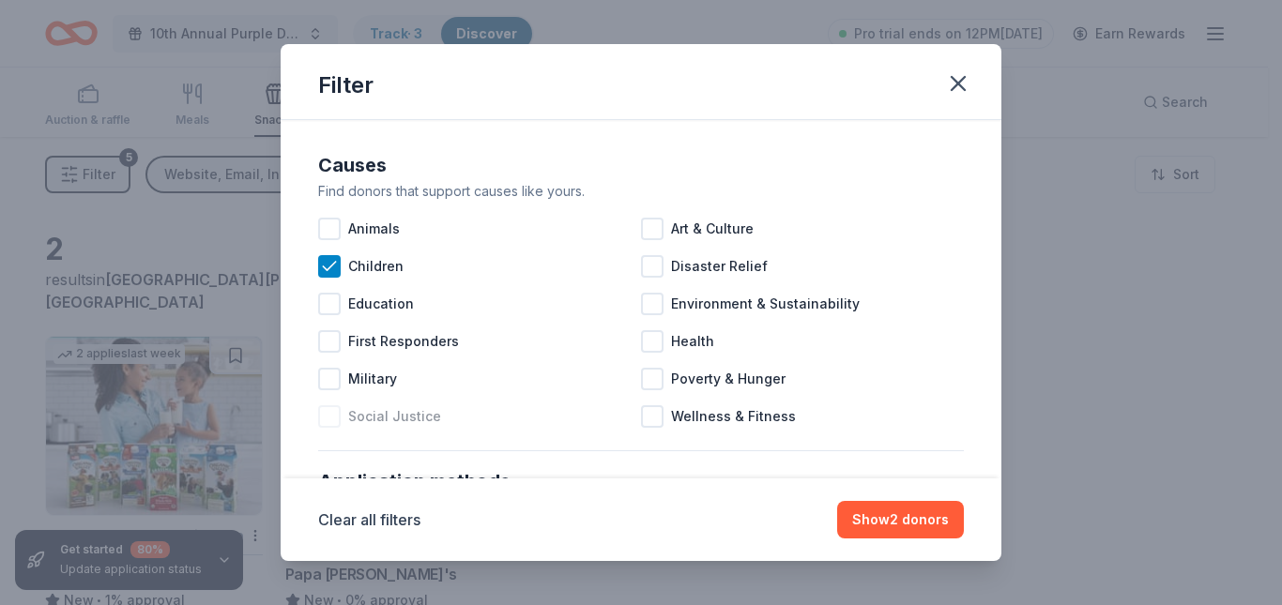
click at [333, 411] on div at bounding box center [329, 417] width 23 height 23
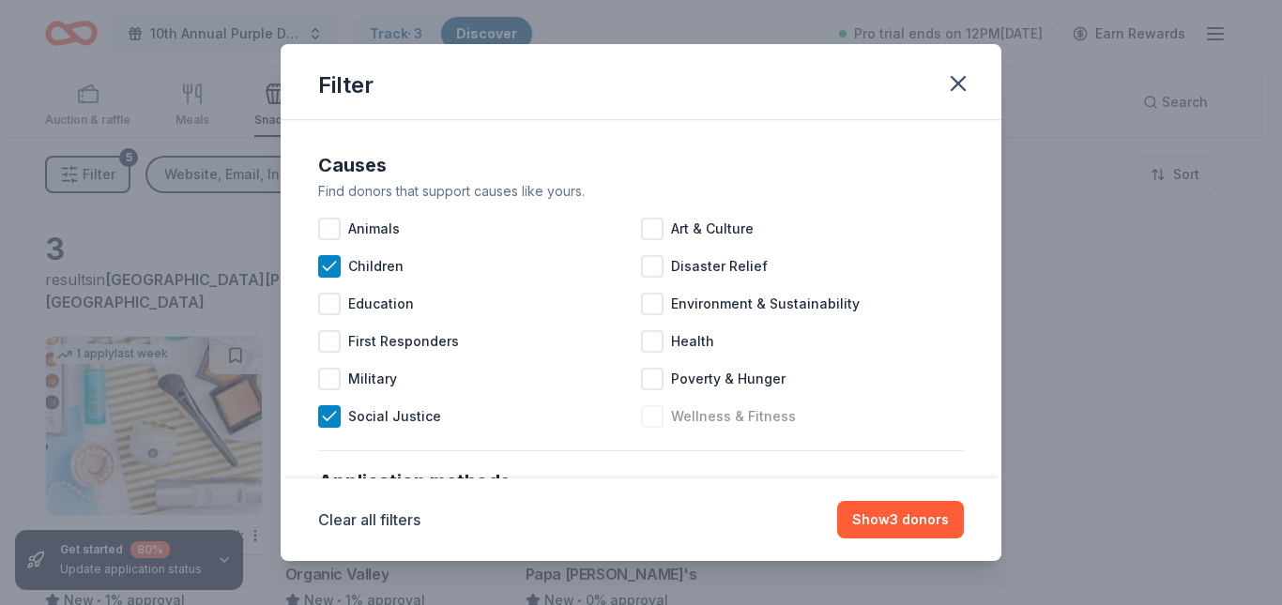
click at [651, 412] on div at bounding box center [652, 417] width 23 height 23
click at [650, 374] on div at bounding box center [652, 379] width 23 height 23
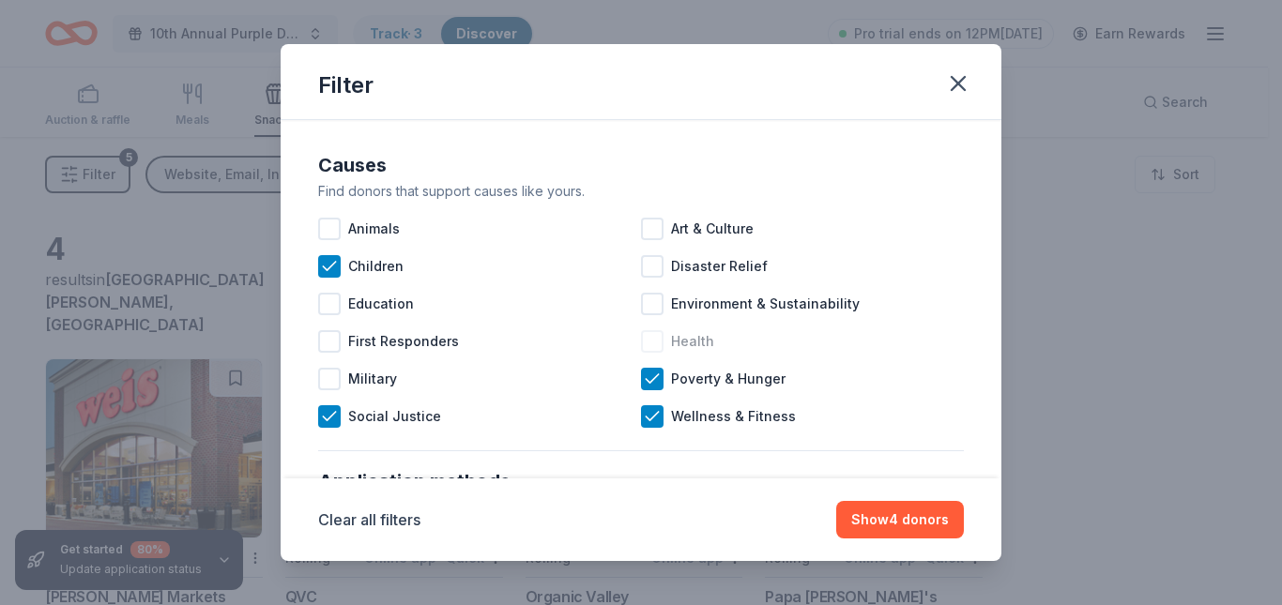
scroll to position [3, 0]
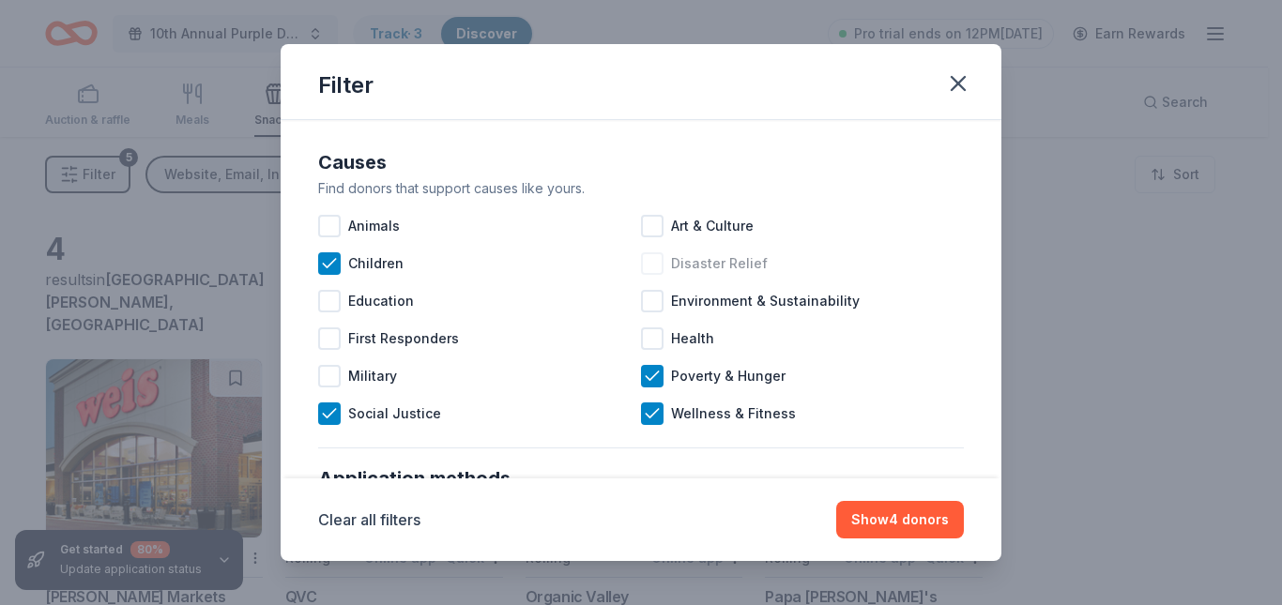
click at [644, 262] on div at bounding box center [652, 264] width 23 height 23
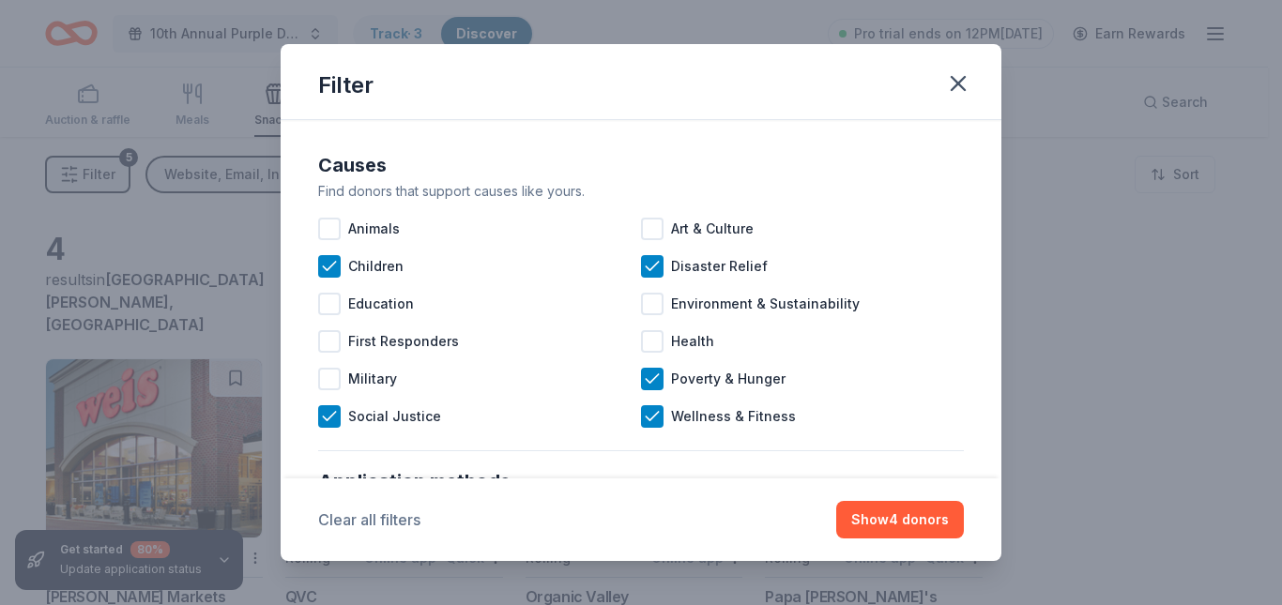
click at [341, 531] on button "Clear all filters" at bounding box center [369, 520] width 102 height 23
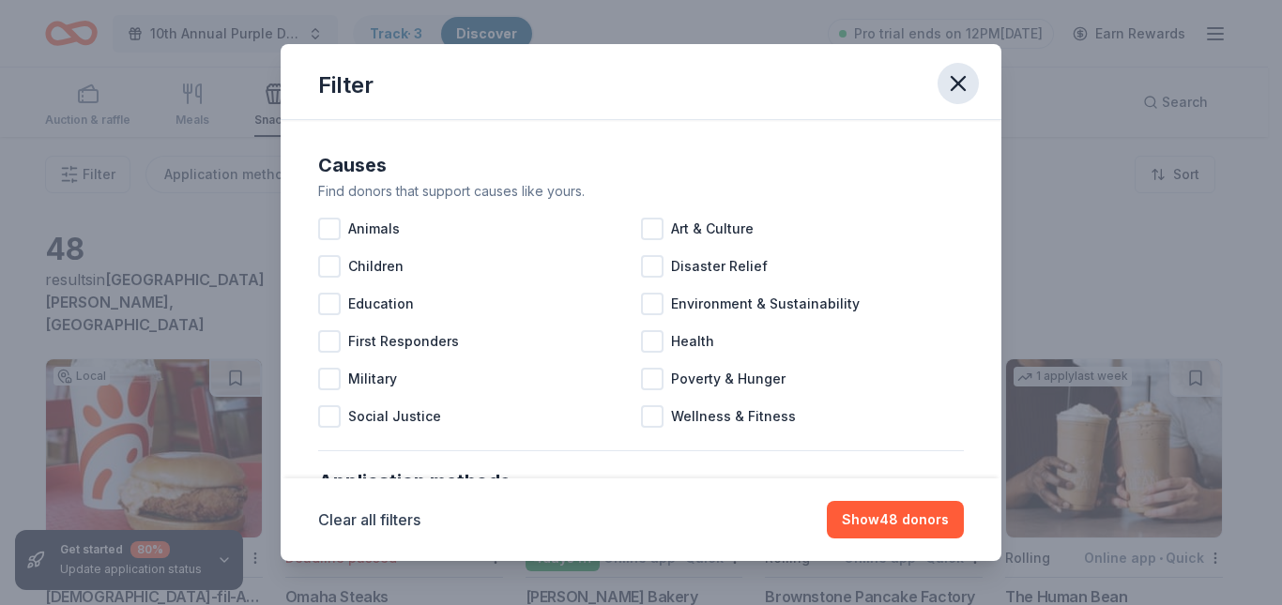
click at [959, 78] on icon "button" at bounding box center [958, 83] width 26 height 26
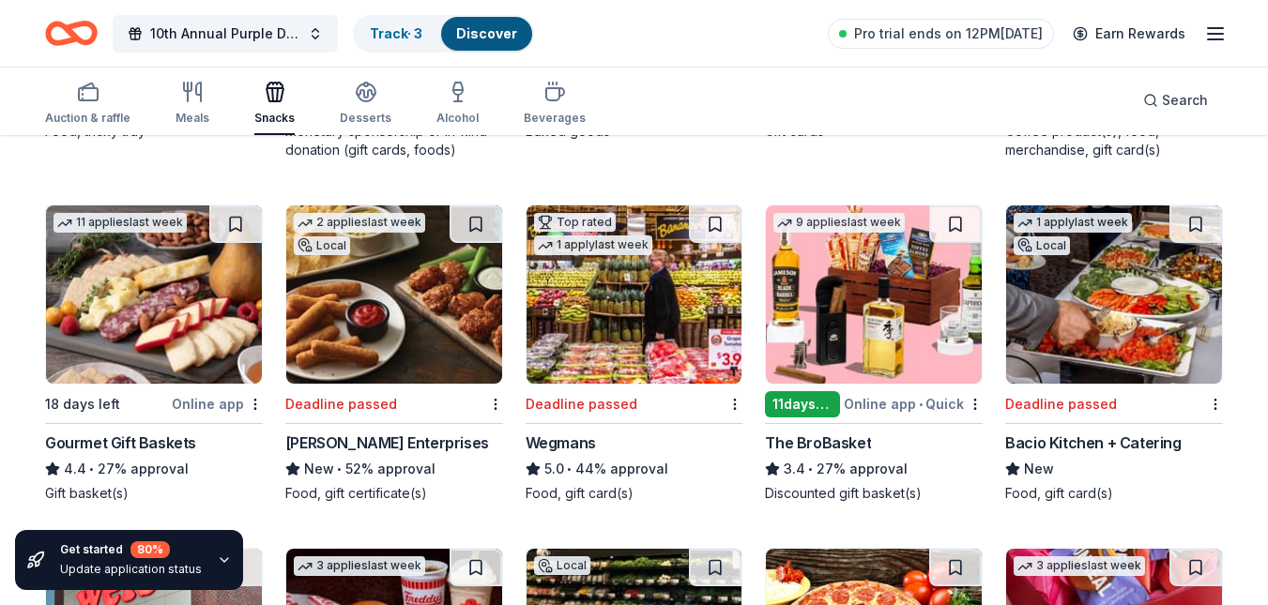
scroll to position [518, 0]
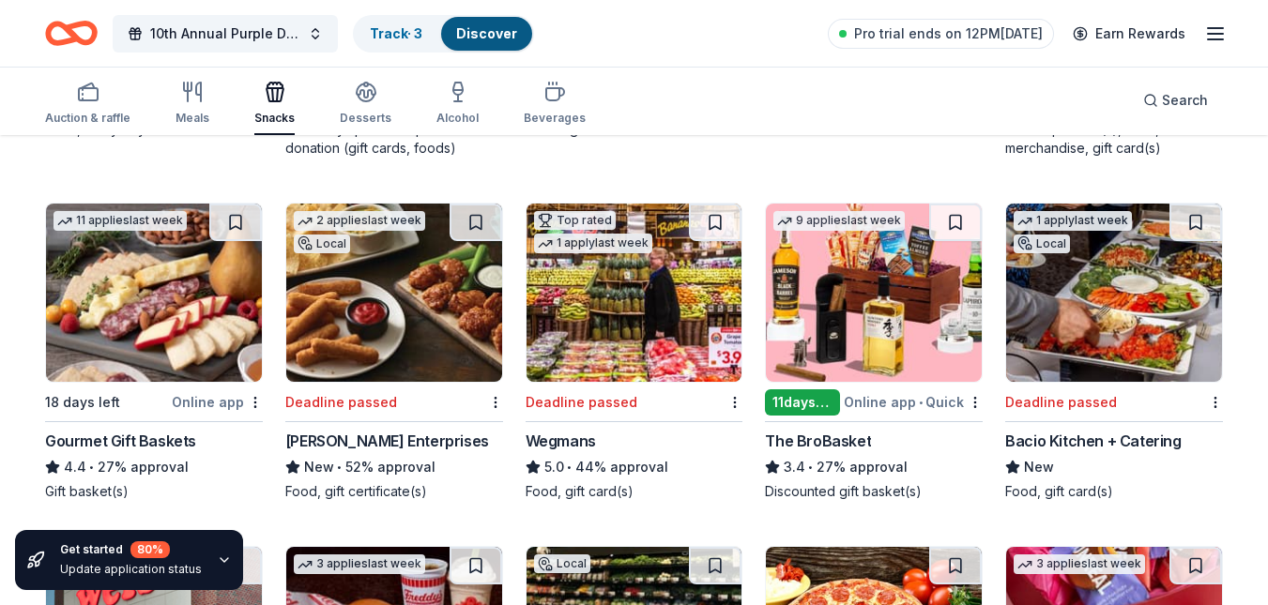
click at [151, 442] on div "Gourmet Gift Baskets 4.4 • 27% approval Gift basket(s)" at bounding box center [154, 465] width 218 height 71
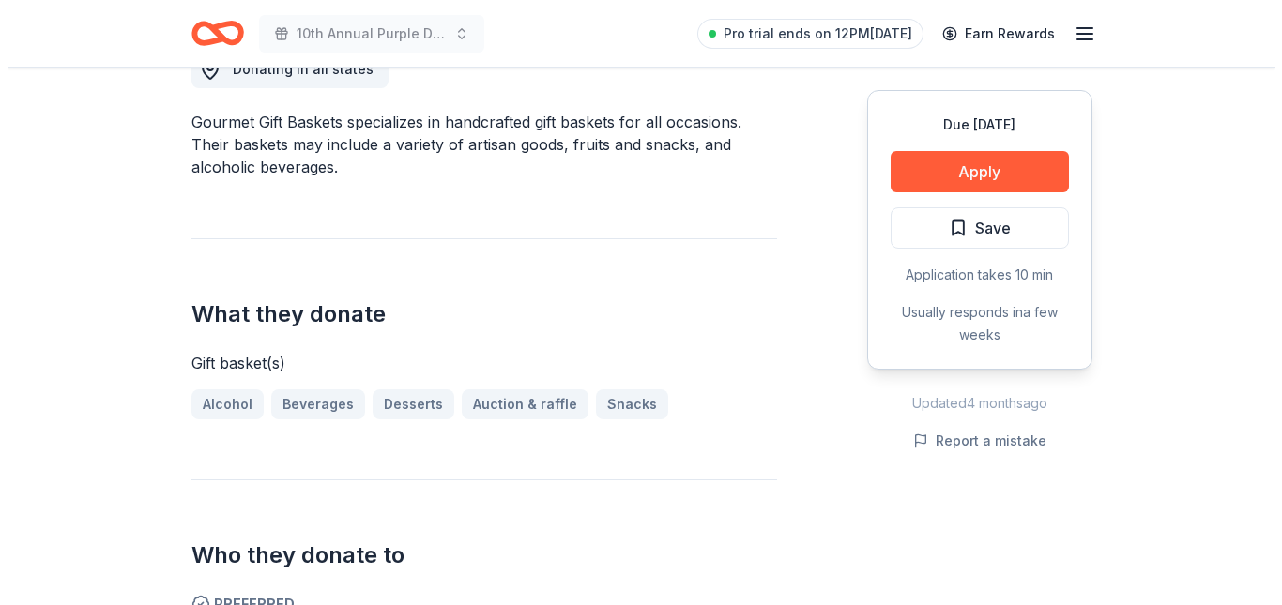
scroll to position [566, 0]
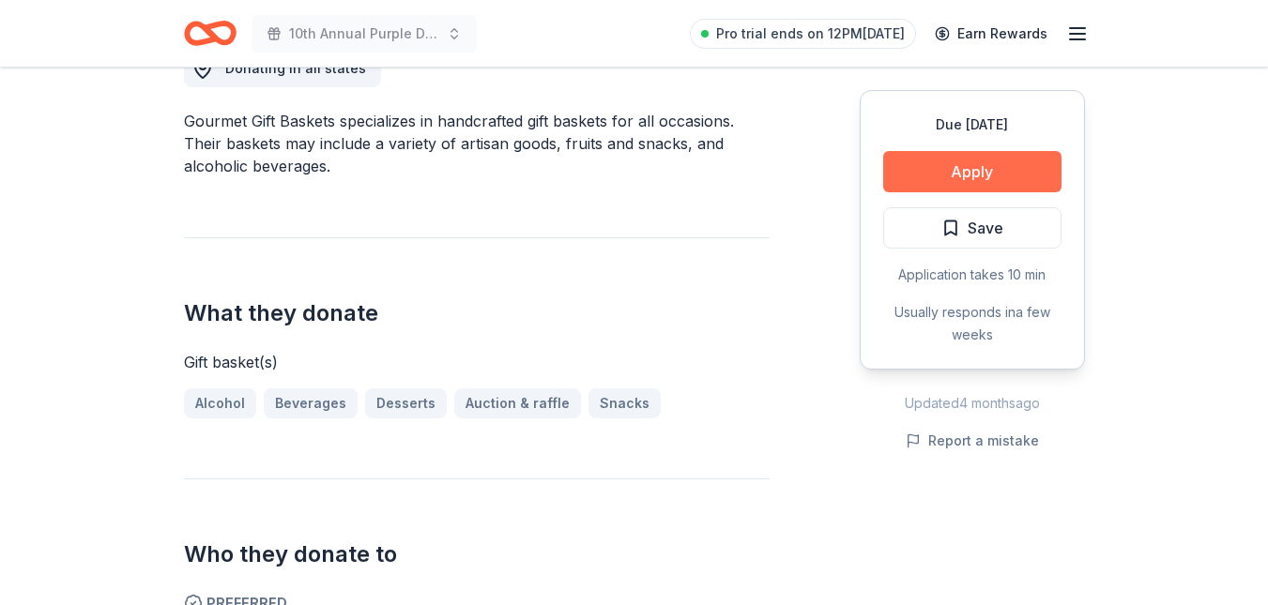
click at [946, 175] on button "Apply" at bounding box center [972, 171] width 178 height 41
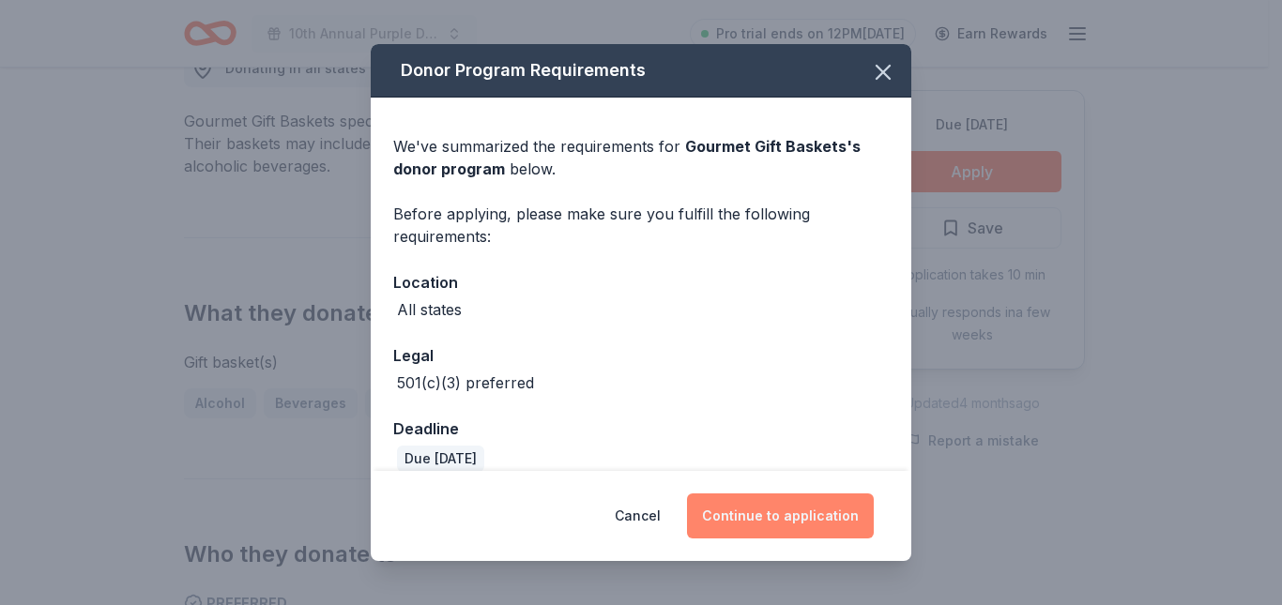
click at [767, 522] on button "Continue to application" at bounding box center [780, 516] width 187 height 45
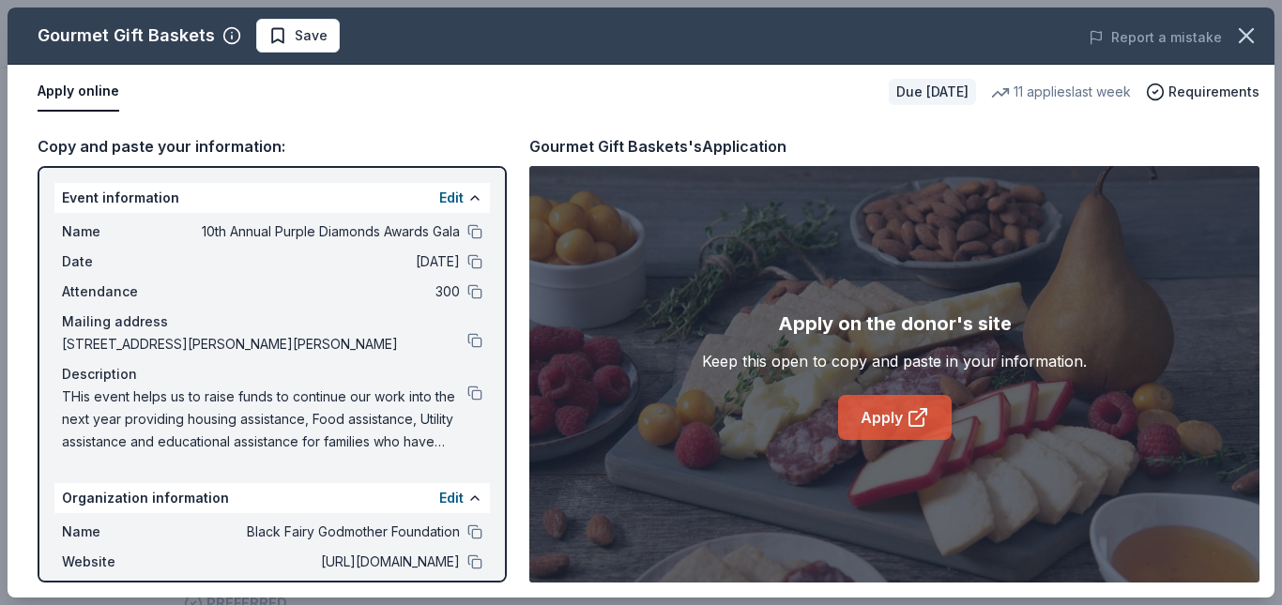
click at [844, 411] on link "Apply" at bounding box center [895, 417] width 114 height 45
